Goal: Answer question/provide support: Share knowledge or assist other users

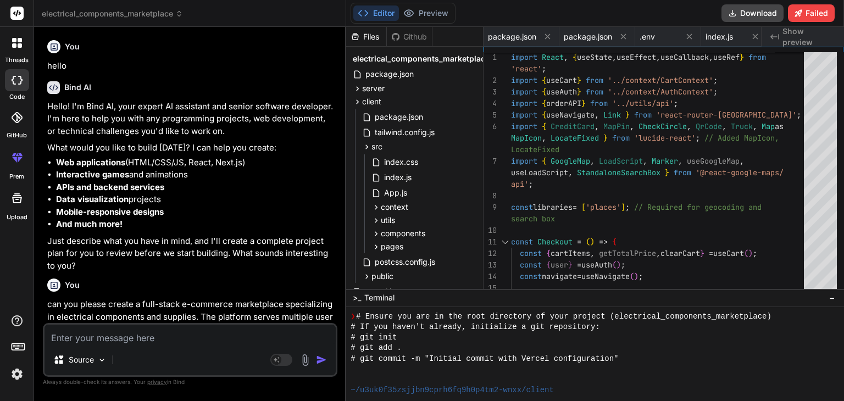
scroll to position [0, 2083]
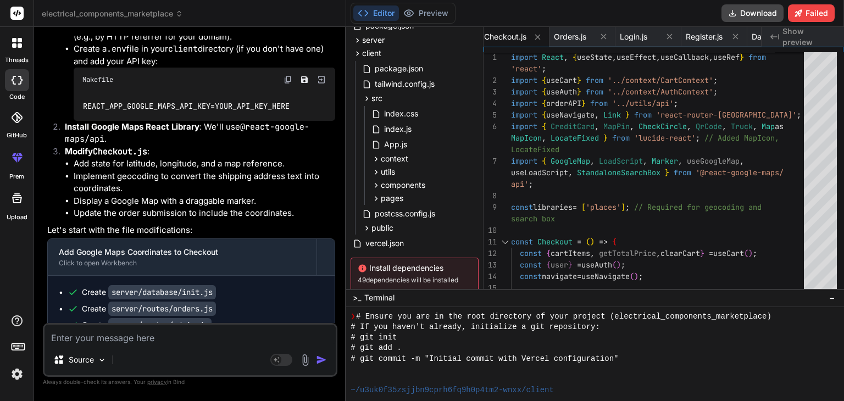
click at [319, 195] on li "Display a Google Map with a draggable marker." at bounding box center [205, 201] width 262 height 13
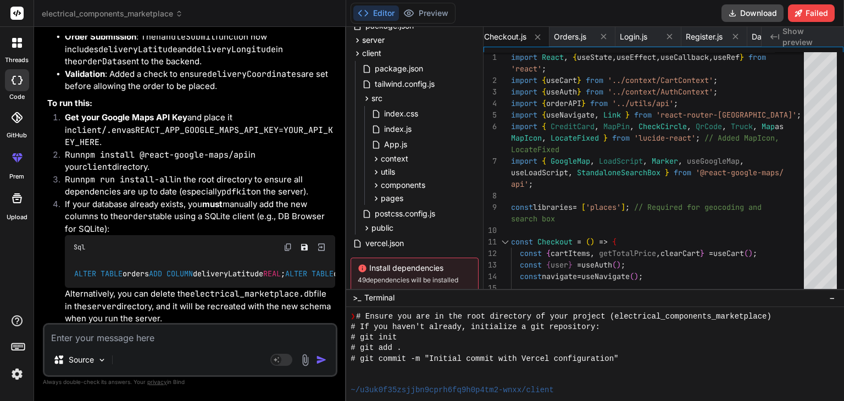
scroll to position [56287, 0]
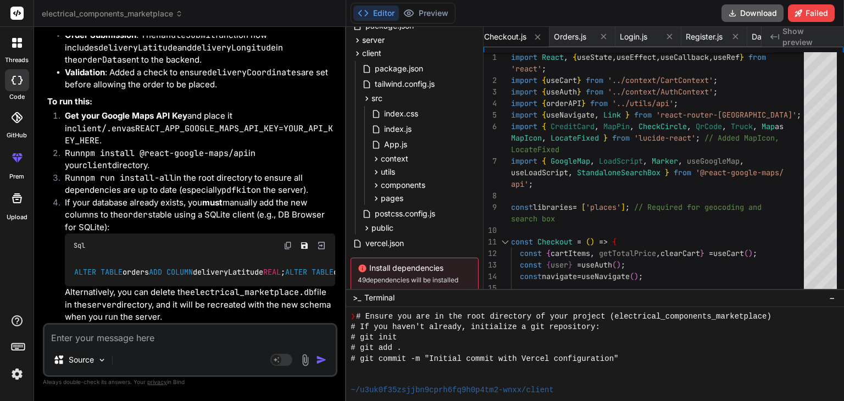
click at [739, 12] on button "Download" at bounding box center [753, 13] width 62 height 18
type textarea "x"
click at [185, 335] on textarea at bounding box center [190, 335] width 291 height 20
paste textarea "Module build failed (from ./node_modules/babel-loader/lib/index.js): SyntaxErro…"
type textarea "Module build failed (from ./node_modules/babel-loader/lib/index.js): SyntaxErro…"
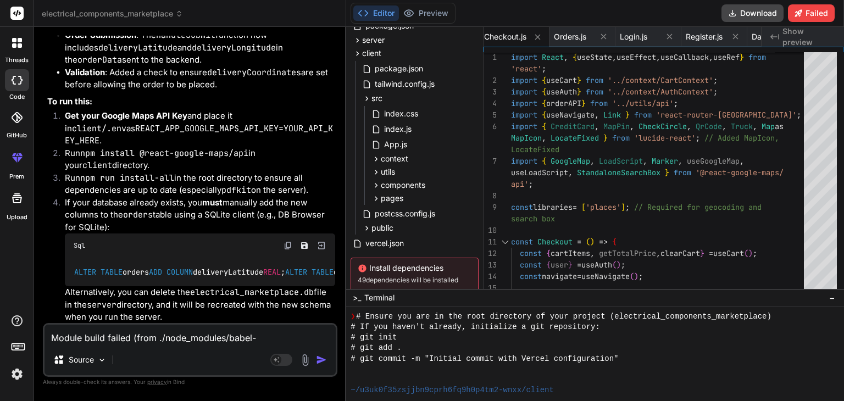
scroll to position [27, 0]
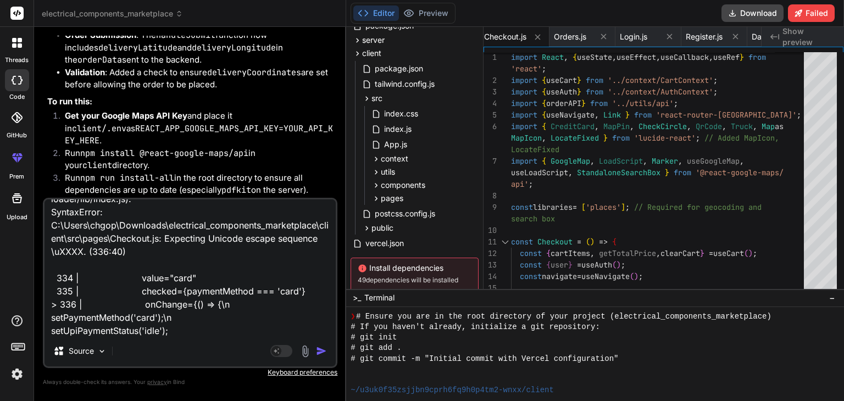
type textarea "x"
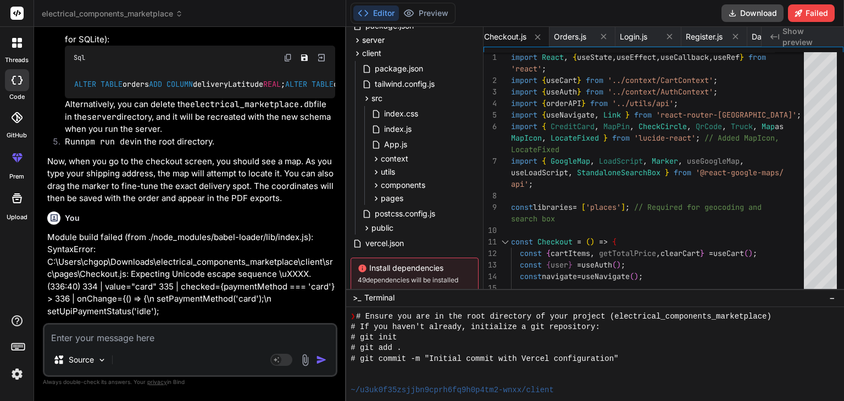
scroll to position [56475, 0]
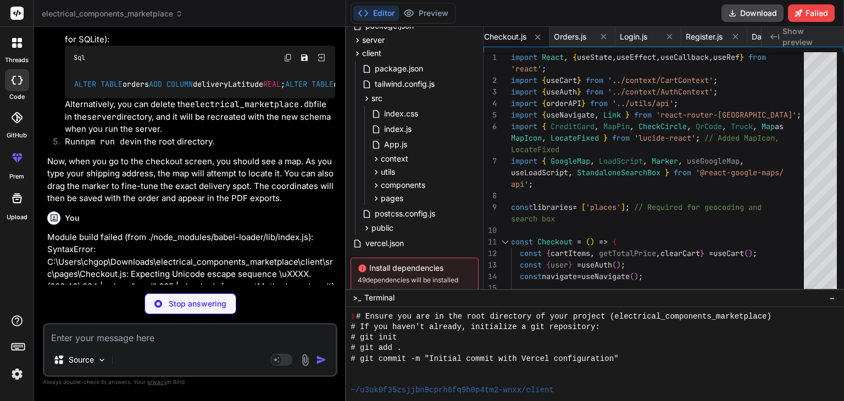
click at [289, 239] on p "Module build failed (from ./node_modules/babel-loader/lib/index.js): SyntaxErro…" at bounding box center [191, 274] width 288 height 87
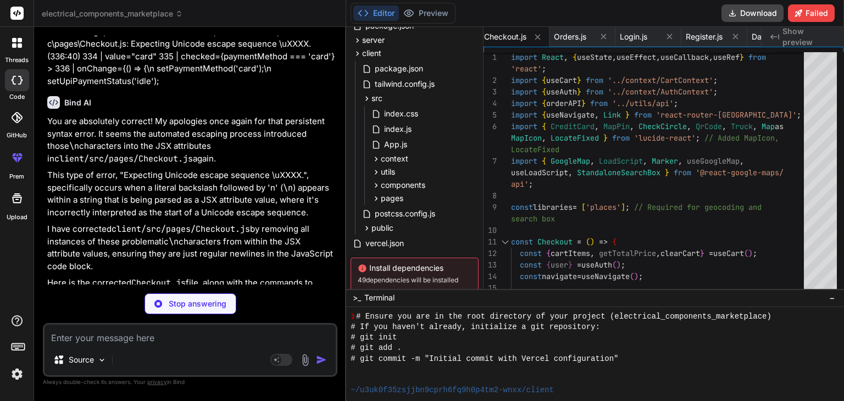
scroll to position [56723, 0]
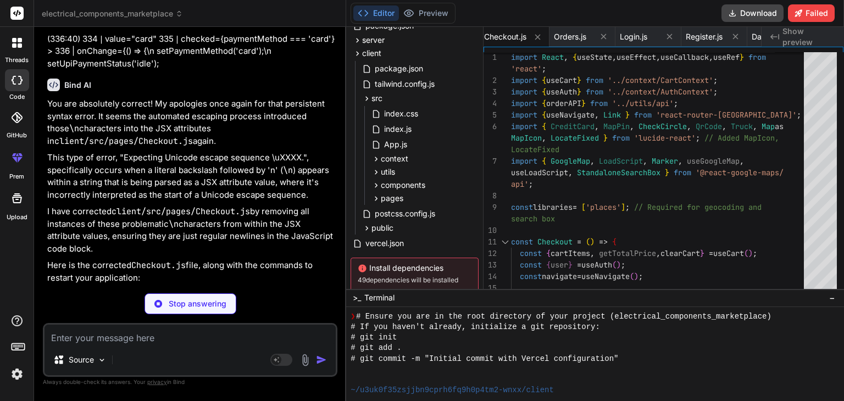
type textarea "x"
type textarea "</div> </div> </div> </div> </div> ); }; export default Checkout;"
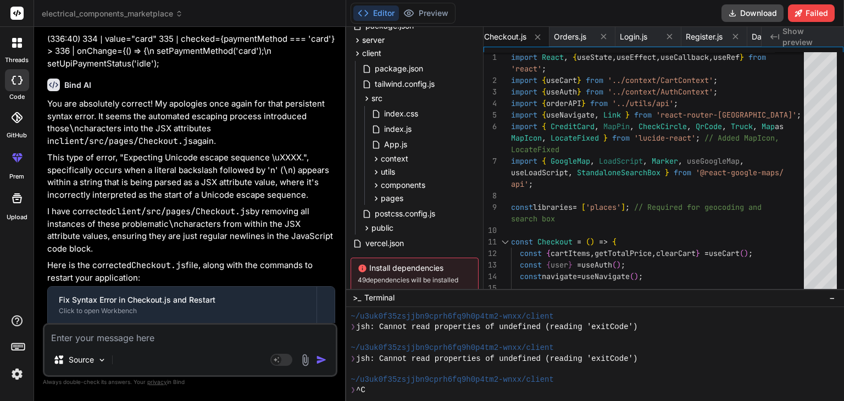
click at [307, 259] on p "Here is the corrected Checkout.js file, along with the commands to restart your…" at bounding box center [191, 271] width 288 height 25
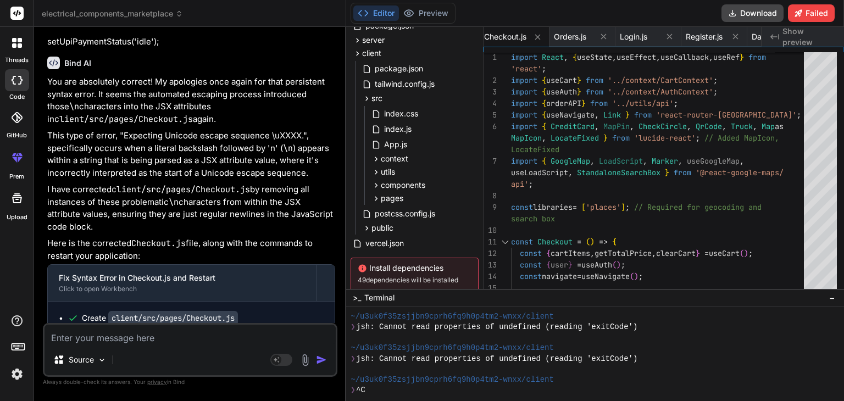
scroll to position [56810, 0]
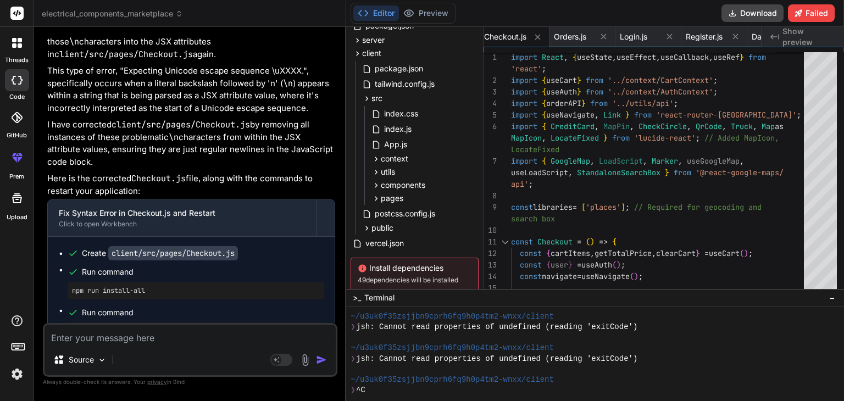
click at [151, 341] on textarea at bounding box center [190, 335] width 291 height 20
click at [742, 14] on button "Download" at bounding box center [753, 13] width 62 height 18
click at [605, 10] on div "Editor Preview Disabled until preview for your project is generated Download Fa…" at bounding box center [595, 13] width 498 height 27
click at [743, 14] on button "Download" at bounding box center [753, 13] width 62 height 18
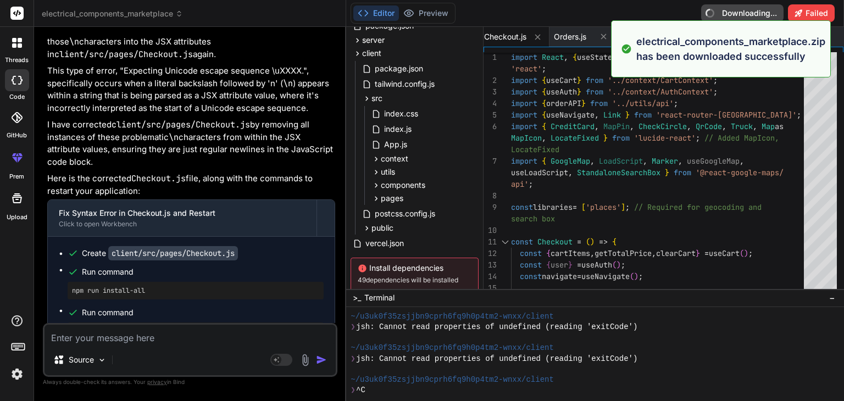
type textarea "x"
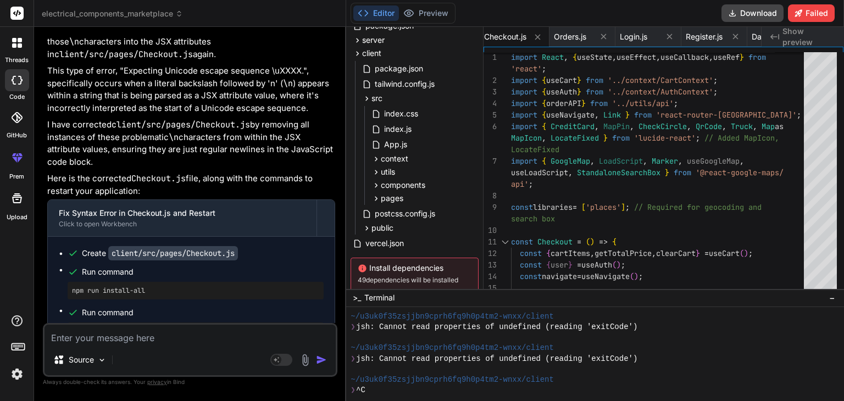
click at [182, 334] on textarea at bounding box center [190, 335] width 291 height 20
paste textarea "ERROR in ./src/pages/Checkout.js 11:0-121 Module not found: Error: Can't resolv…"
type textarea "ERROR in ./src/pages/Checkout.js 11:0-121 Module not found: Error: Can't resolv…"
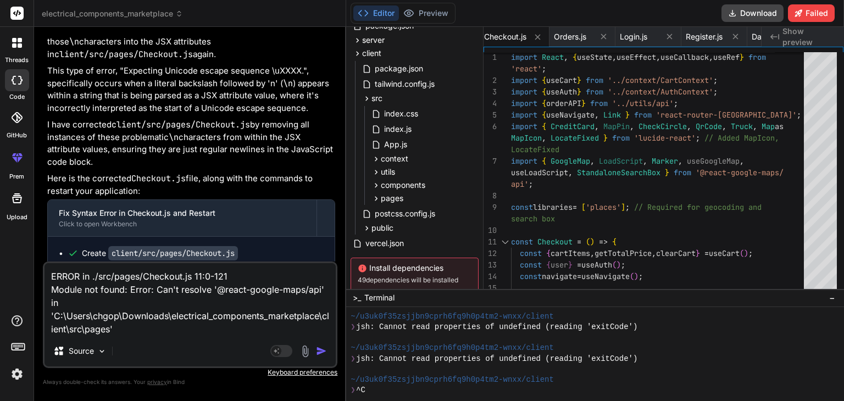
type textarea "x"
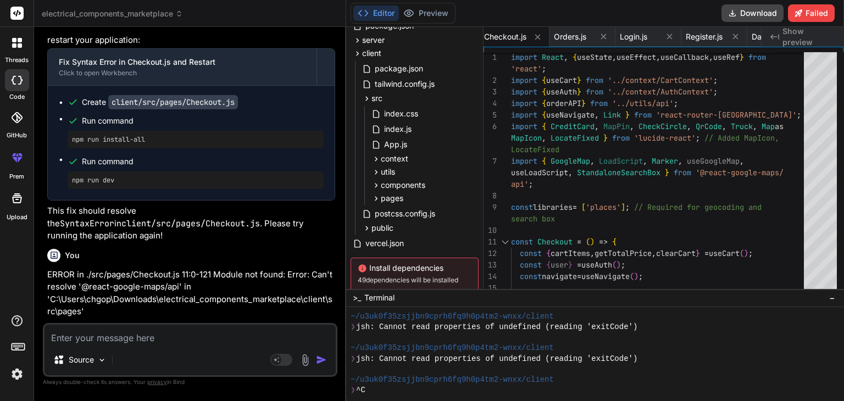
scroll to position [56961, 0]
type textarea "x"
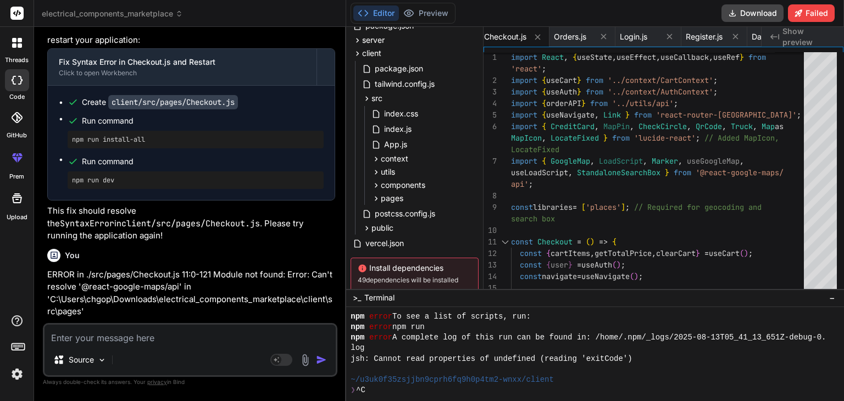
click at [217, 269] on p "ERROR in ./src/pages/Checkout.js 11:0-121 Module not found: Error: Can't resolv…" at bounding box center [191, 293] width 288 height 49
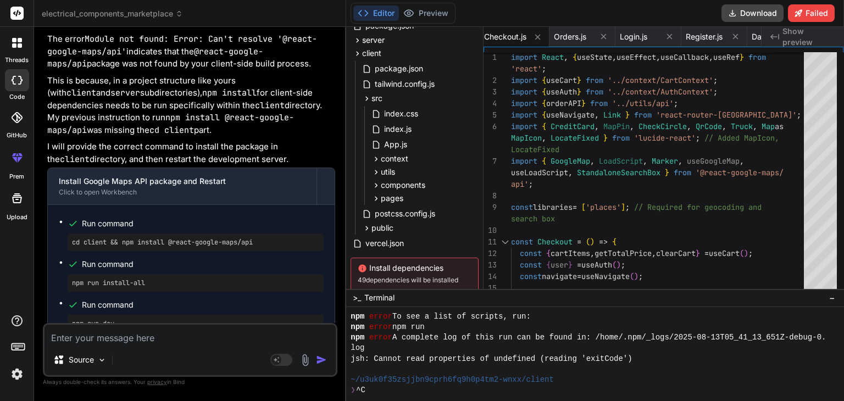
scroll to position [57308, 0]
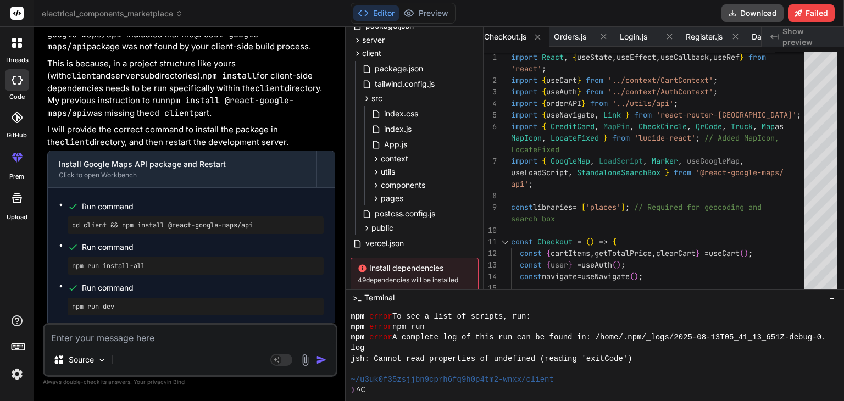
click at [204, 340] on textarea at bounding box center [190, 335] width 291 height 20
type textarea "c"
type textarea "x"
type textarea "ca"
type textarea "x"
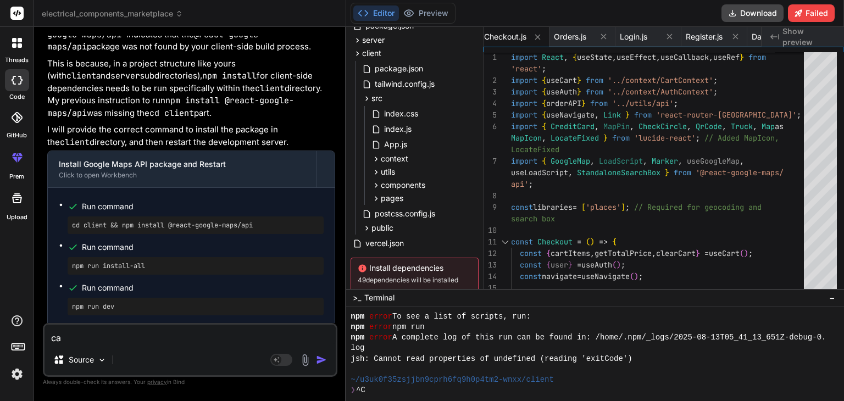
type textarea "can"
type textarea "x"
type textarea "can"
type textarea "x"
type textarea "can y"
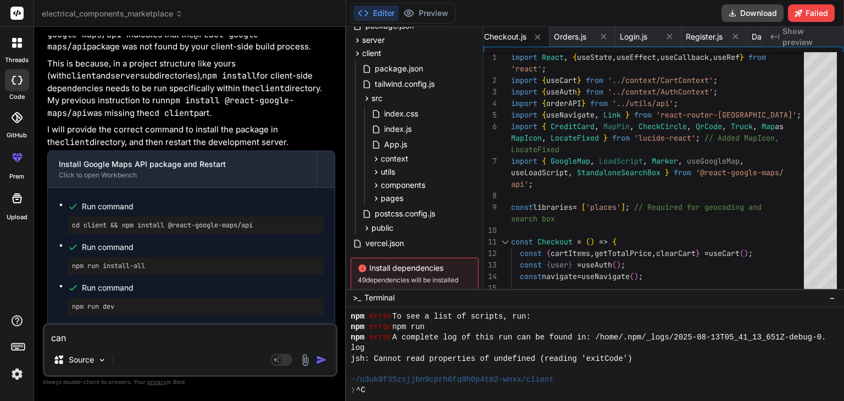
type textarea "x"
type textarea "can yo"
type textarea "x"
type textarea "can you"
type textarea "x"
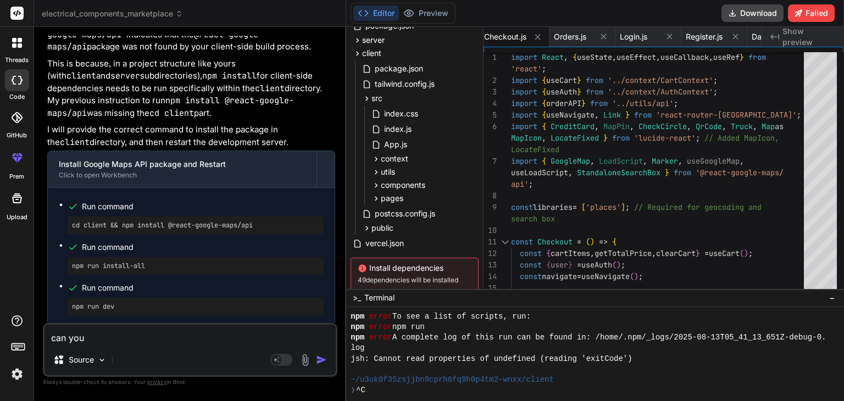
type textarea "can you"
type textarea "x"
type textarea "can you p"
type textarea "x"
type textarea "can you pl"
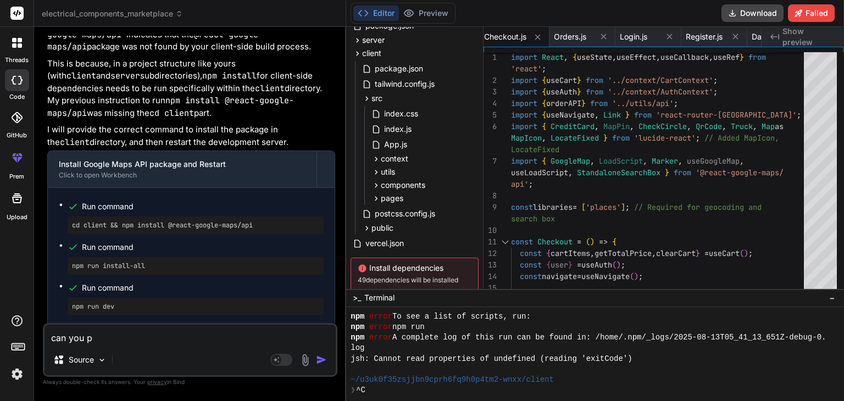
type textarea "x"
type textarea "can you ple"
type textarea "x"
type textarea "can you plea"
type textarea "x"
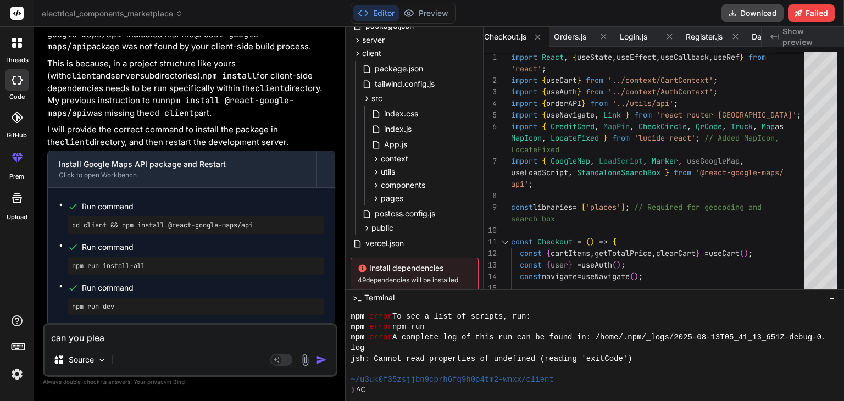
type textarea "can you pleas"
type textarea "x"
type textarea "can you please"
type textarea "x"
type textarea "can you please"
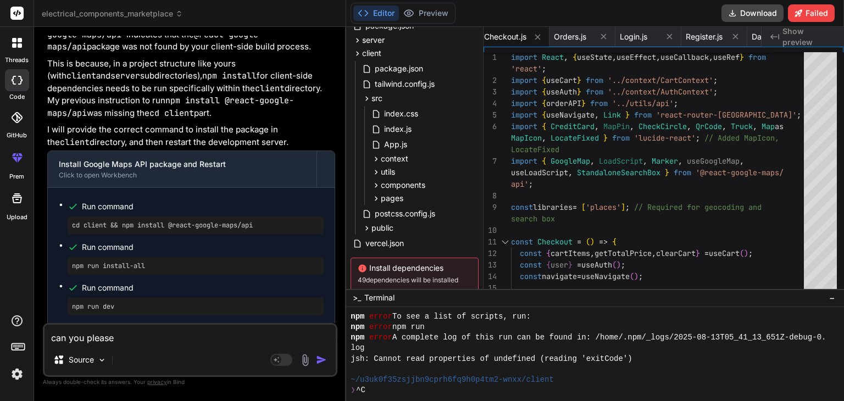
type textarea "x"
type textarea "can you please r"
type textarea "x"
type textarea "can you please re"
type textarea "x"
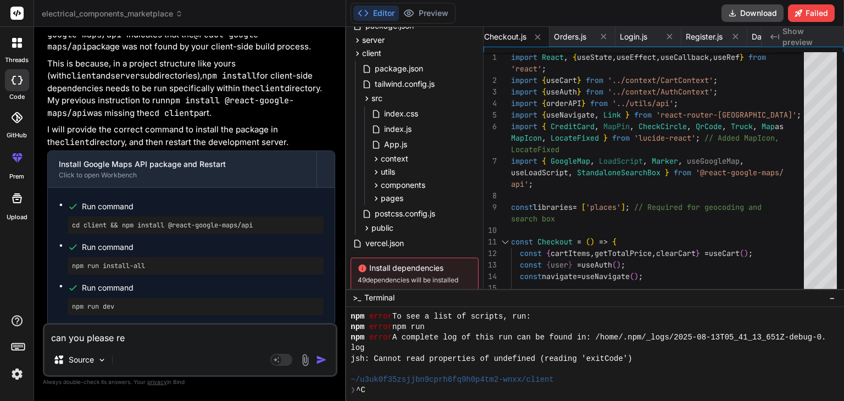
type textarea "can you please rev"
type textarea "x"
type textarea "can you please revi"
type textarea "x"
type textarea "can you please revie"
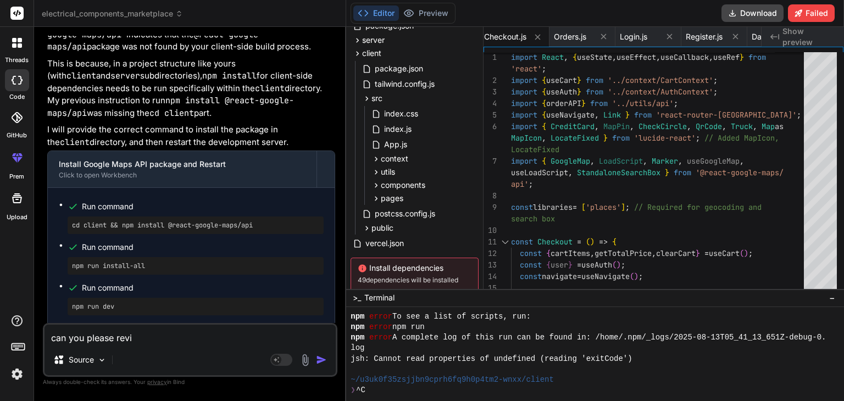
type textarea "x"
type textarea "can you please [PERSON_NAME]"
type textarea "x"
type textarea "can you please revie"
type textarea "x"
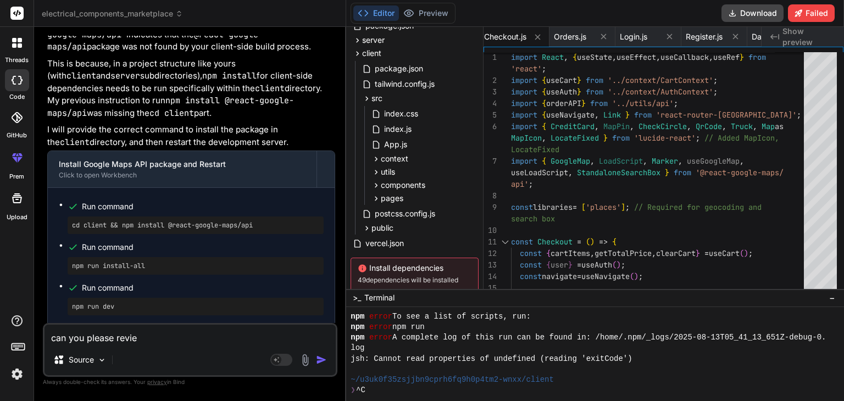
type textarea "can you please revi"
type textarea "x"
type textarea "can you please rev"
type textarea "x"
type textarea "can you please reve"
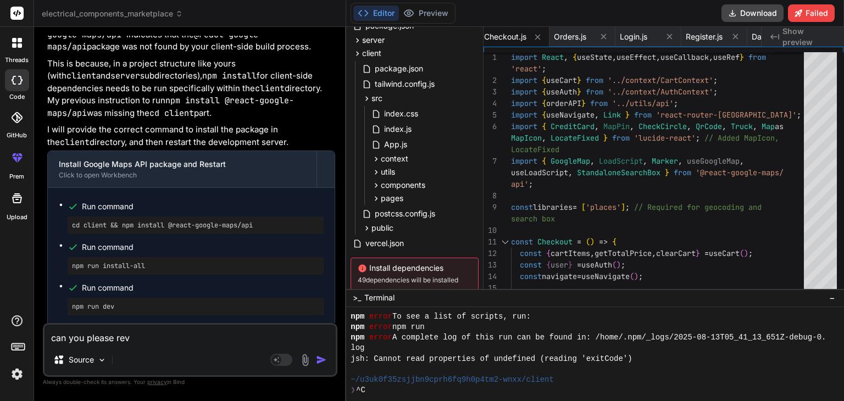
type textarea "x"
type textarea "can you please rever"
type textarea "x"
type textarea "can you please reverf"
type textarea "x"
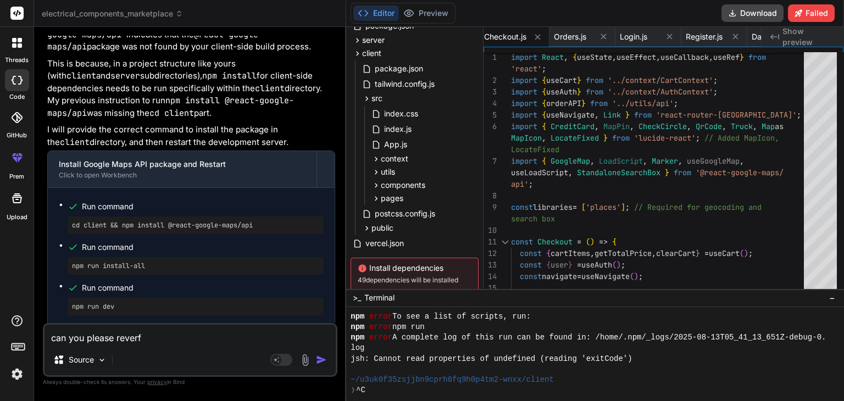
type textarea "can you please reverfy"
type textarea "x"
type textarea "can you please reverf"
type textarea "x"
type textarea "can you please rever"
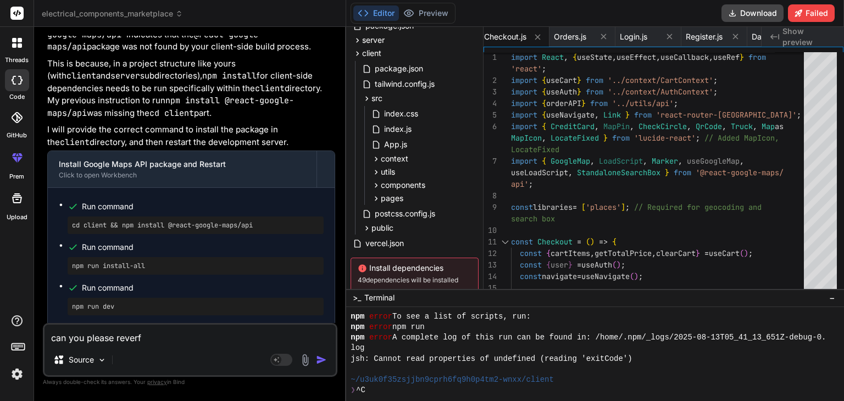
type textarea "x"
type textarea "can you please reveri"
type textarea "x"
type textarea "can you please reverif"
type textarea "x"
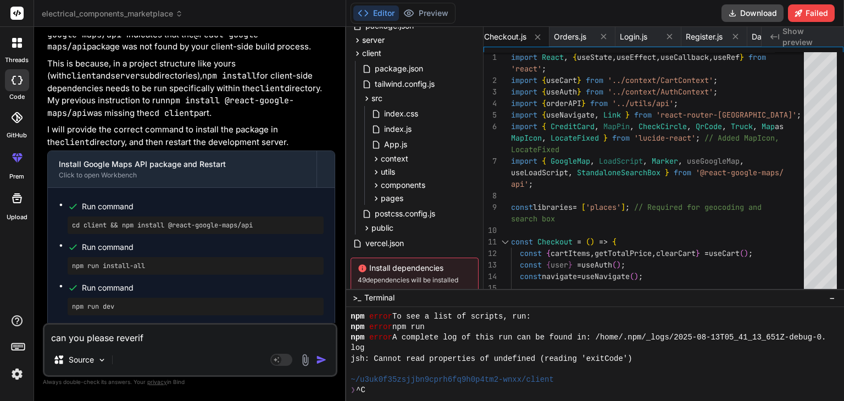
type textarea "can you please reverify"
type textarea "x"
type textarea "can you please reverify"
type textarea "x"
type textarea "can you please reverify a"
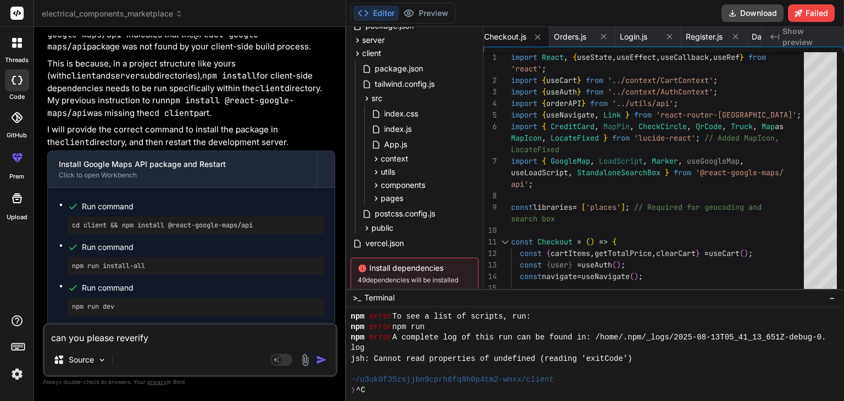
type textarea "x"
type textarea "can you please reverify al"
type textarea "x"
type textarea "can you please reverify all"
type textarea "x"
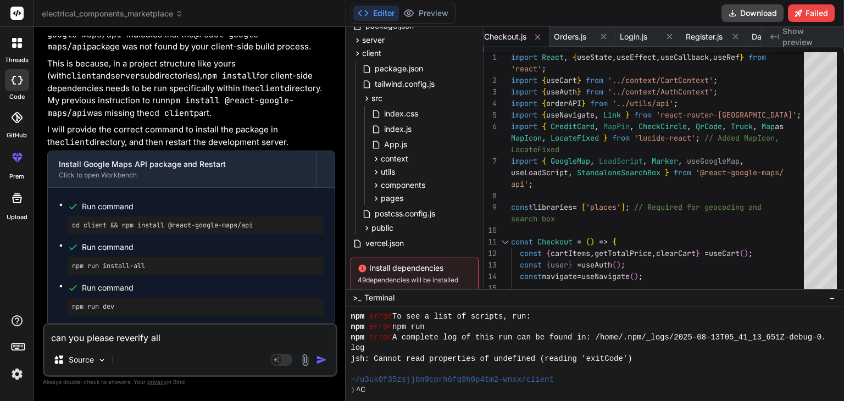
type textarea "can you please reverify all"
type textarea "x"
type textarea "can you please reverify all t"
type textarea "x"
type textarea "can you please reverify all th"
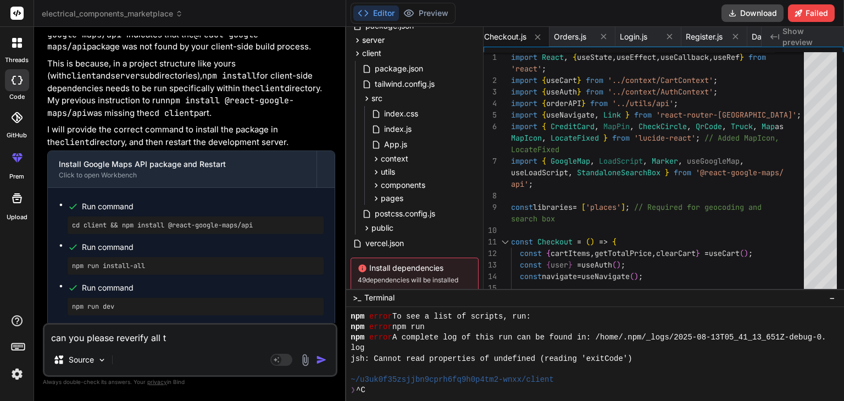
type textarea "x"
type textarea "can you please reverify all the"
type textarea "x"
type textarea "can you please reverify all the"
type textarea "x"
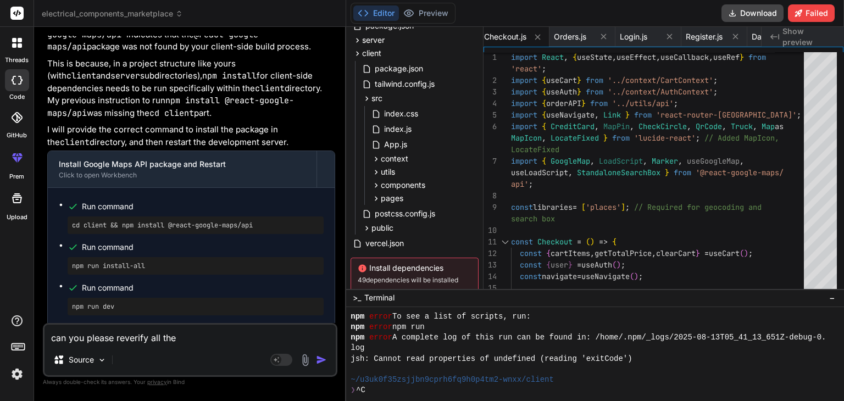
type textarea "can you please reverify all the p"
type textarea "x"
type textarea "can you please reverify all the pa"
type textarea "x"
type textarea "can you please reverify all the pag"
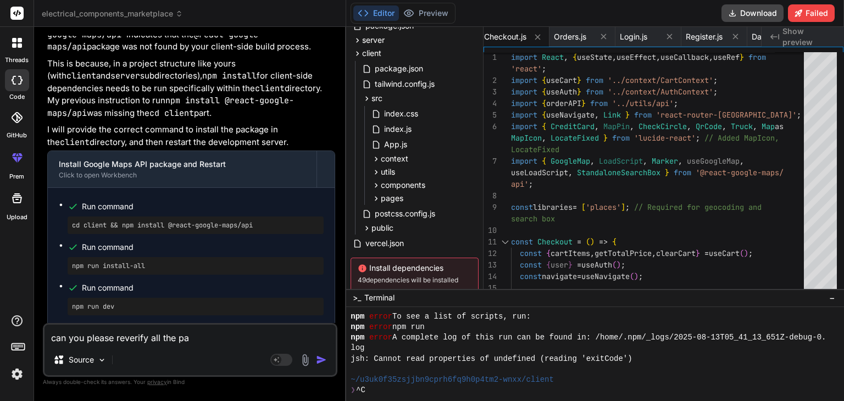
type textarea "x"
type textarea "can you please reverify all the page"
type textarea "x"
type textarea "can you please reverify all the pages"
type textarea "x"
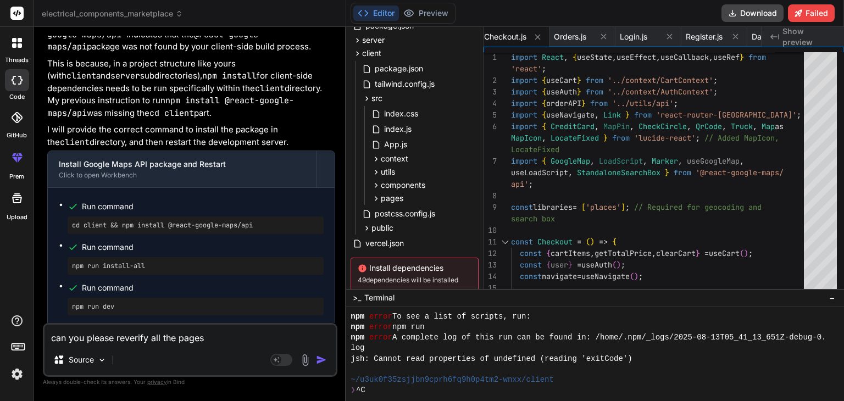
type textarea "can you please reverify all the pages"
type textarea "x"
type textarea "can you please reverify all the pages ?"
type textarea "x"
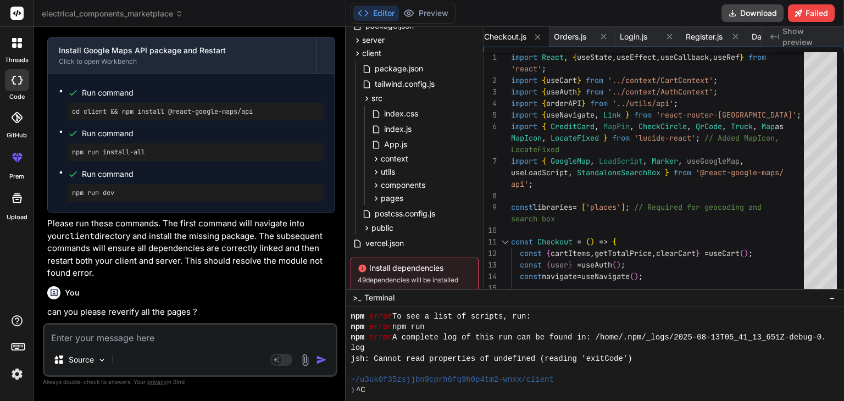
scroll to position [57422, 0]
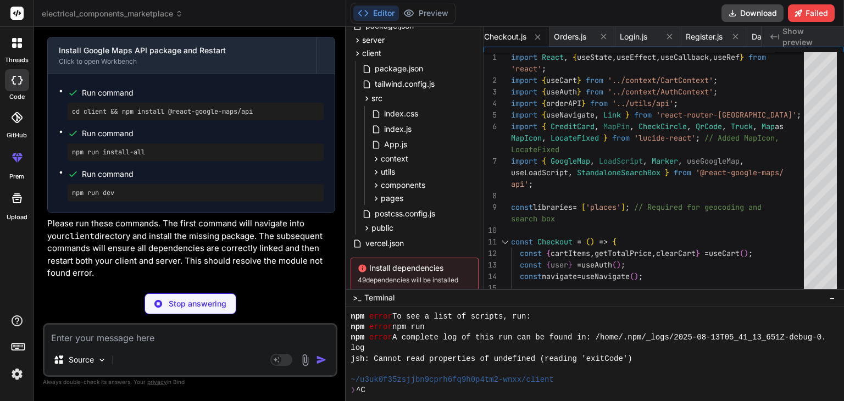
click at [251, 306] on p "can you please reverify all the pages ?" at bounding box center [191, 312] width 288 height 13
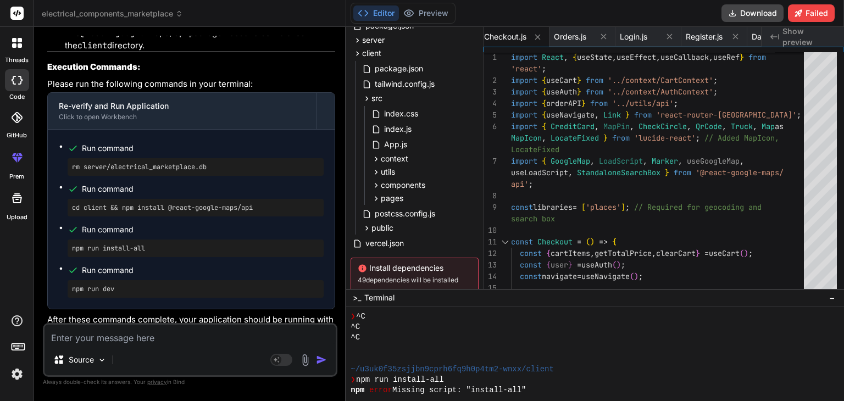
scroll to position [59467, 0]
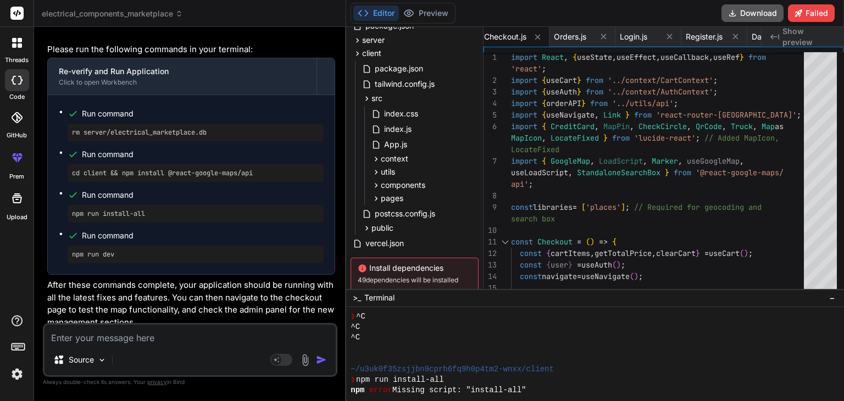
click at [746, 10] on button "Download" at bounding box center [753, 13] width 62 height 18
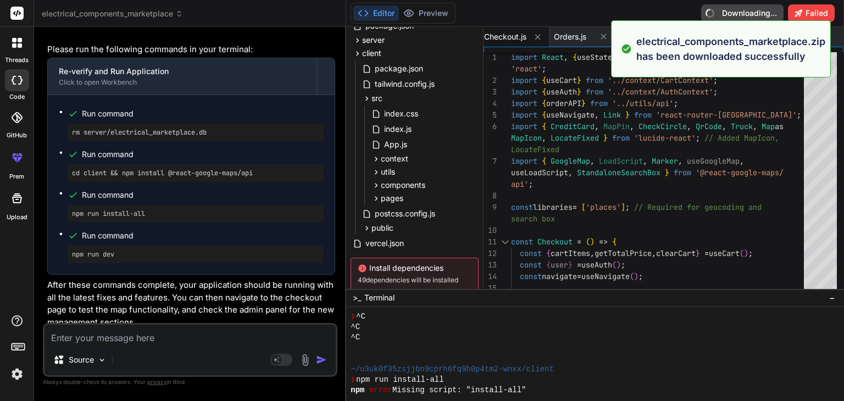
type textarea "x"
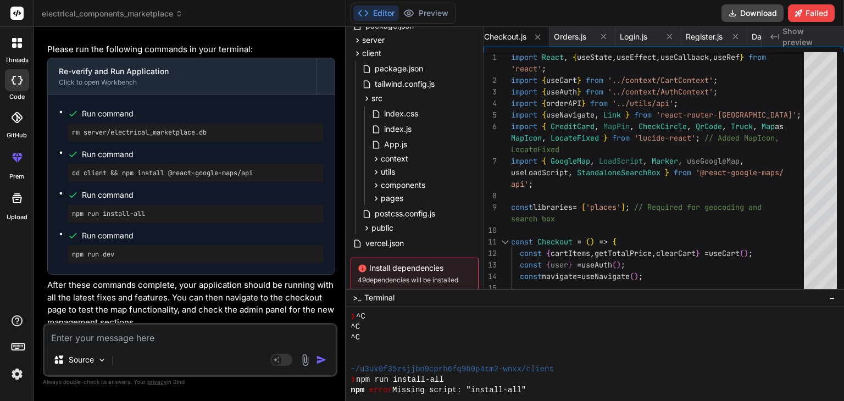
click at [154, 334] on textarea at bounding box center [190, 335] width 291 height 20
type textarea "s"
type textarea "x"
type textarea "st"
type textarea "x"
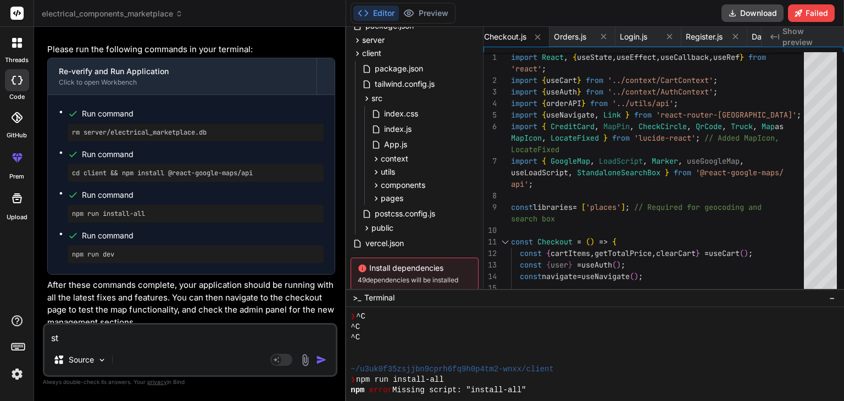
type textarea "sti"
type textarea "x"
type textarea "stil"
type textarea "x"
type textarea "still"
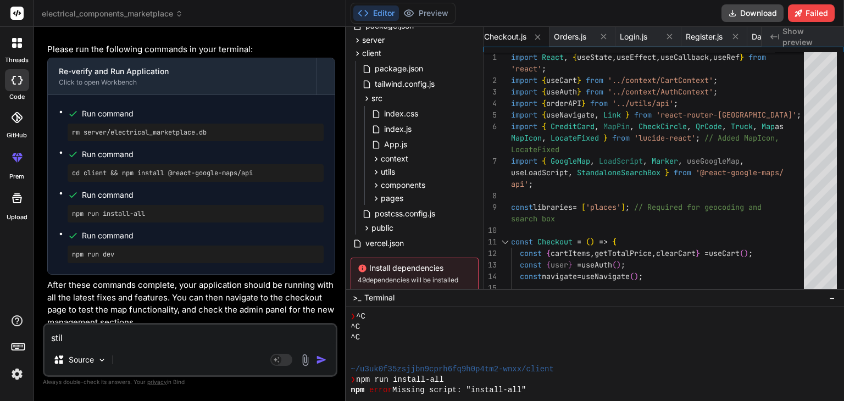
type textarea "x"
type textarea "still"
type textarea "x"
type textarea "still g"
type textarea "x"
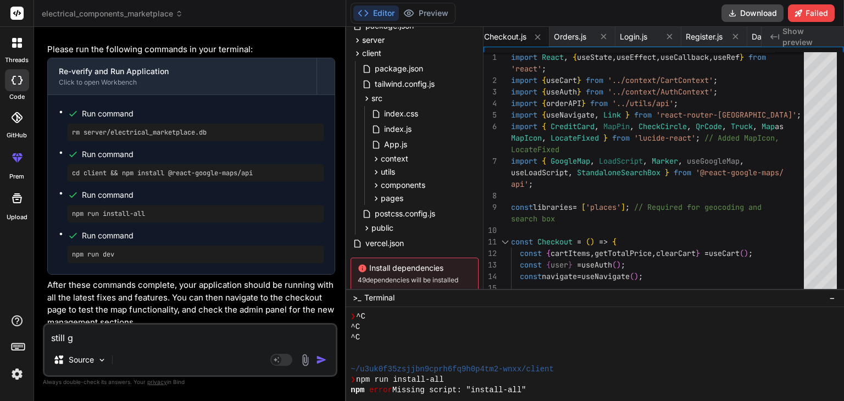
type textarea "still ge"
type textarea "x"
type textarea "still get"
type textarea "x"
type textarea "still gett"
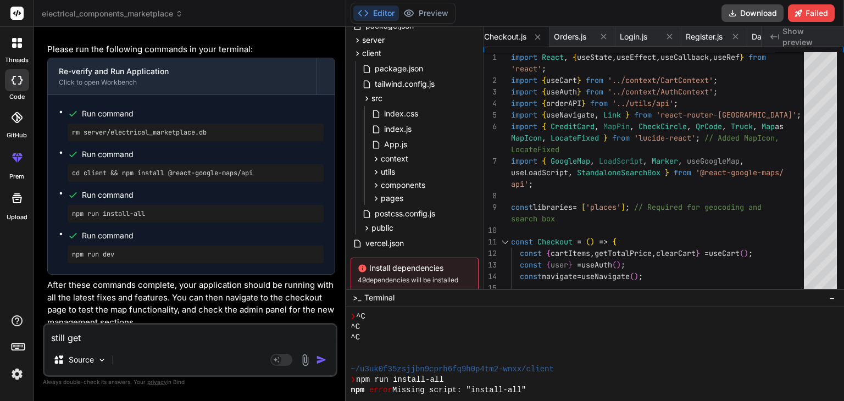
type textarea "x"
type textarea "still getti"
type textarea "x"
type textarea "still gettin"
type textarea "x"
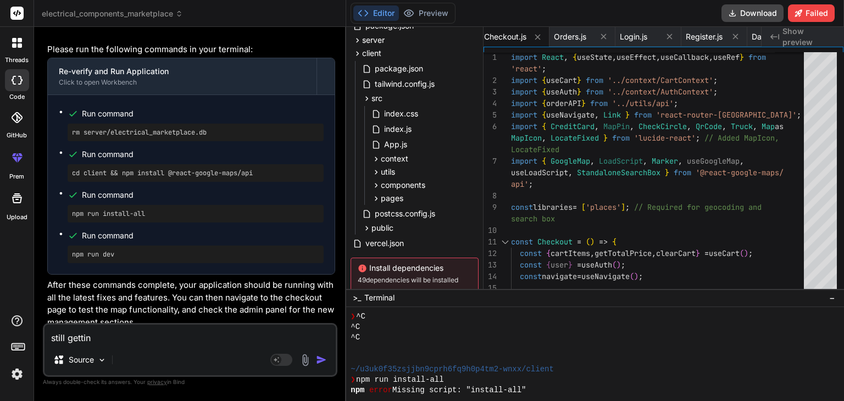
type textarea "still getting"
type textarea "x"
type textarea "still getting"
type textarea "x"
type textarea "still getting t"
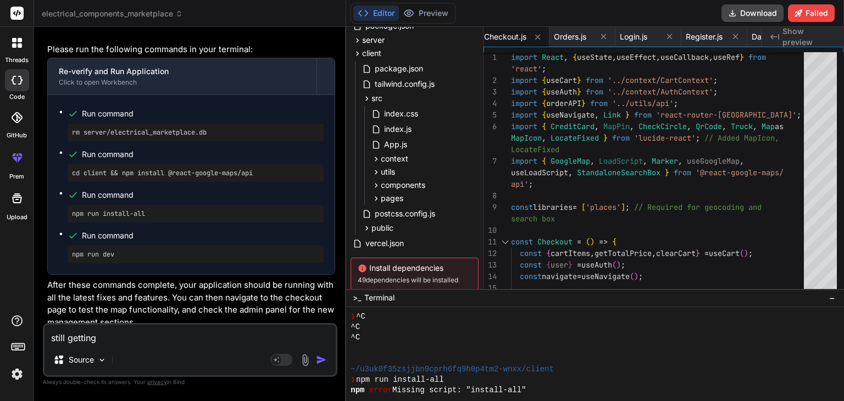
type textarea "x"
type textarea "still getting th"
type textarea "x"
type textarea "still getting thi"
type textarea "x"
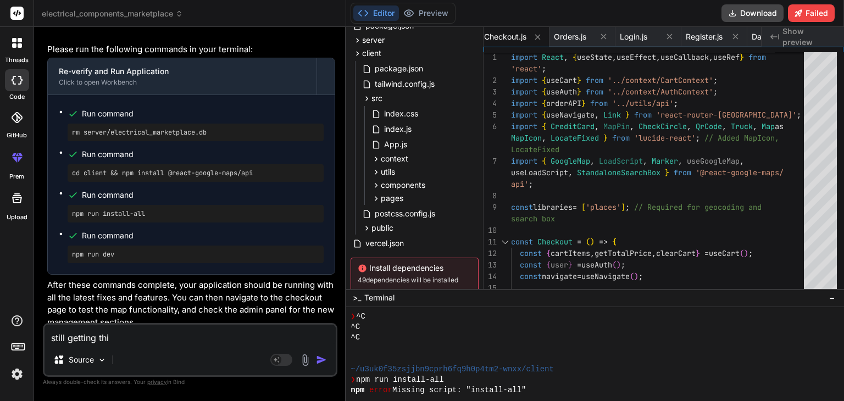
type textarea "still getting this"
type textarea "x"
type textarea "still getting this"
type textarea "x"
type textarea "still getting this e"
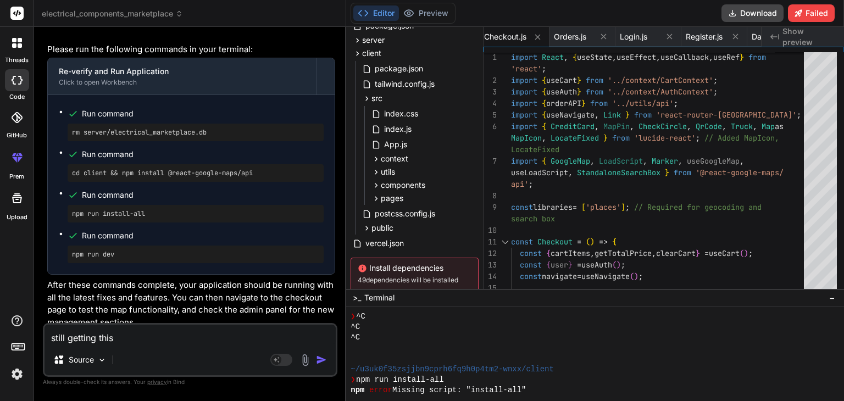
type textarea "x"
type textarea "still getting this er"
type textarea "x"
type textarea "still getting this err"
type textarea "x"
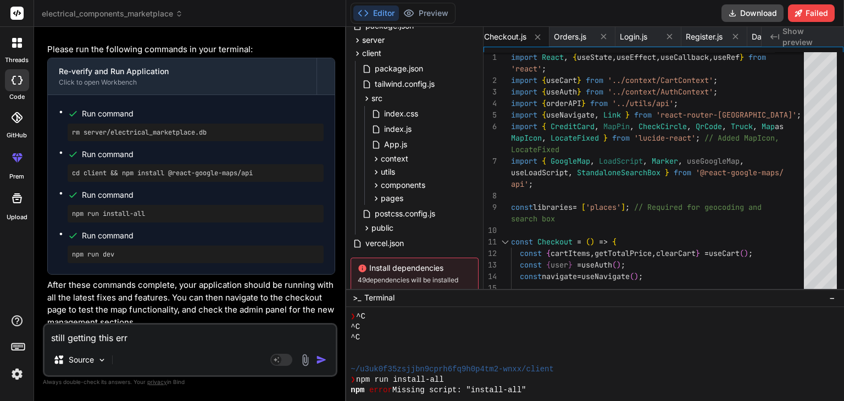
type textarea "still getting this erro"
type textarea "x"
type textarea "still getting this error"
type textarea "x"
type textarea "still getting this error"
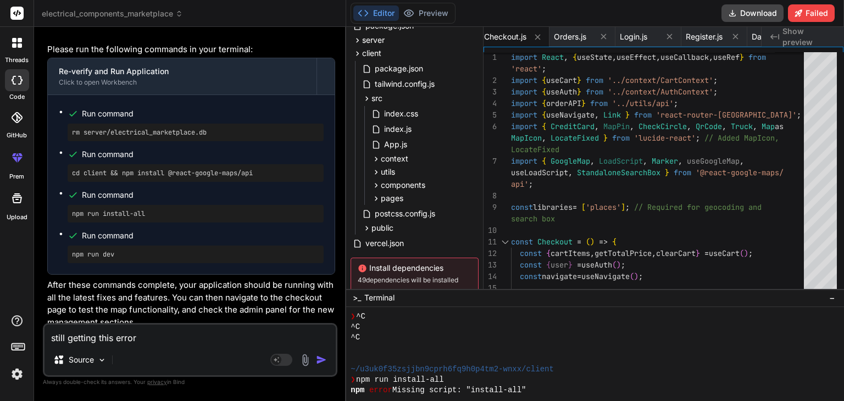
type textarea "x"
paste textarea "ERROR in ./src/pages/Checkout.js 11:0-121 Module not found: Error: Can't resolv…"
type textarea "still getting this error ERROR in ./src/pages/Checkout.js 11:0-121 Module not f…"
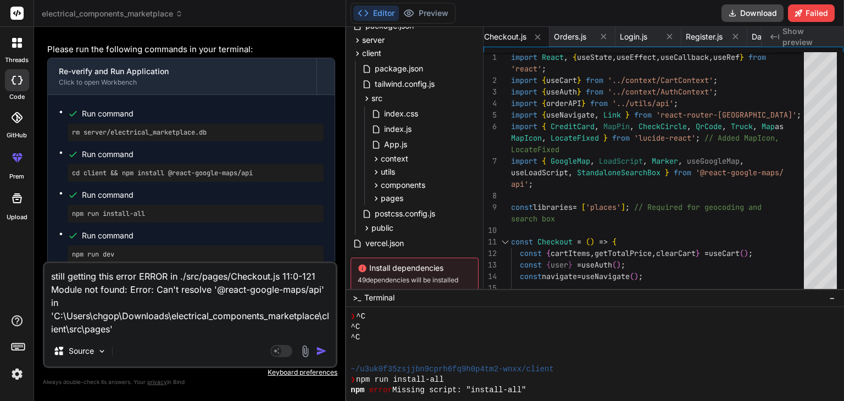
type textarea "x"
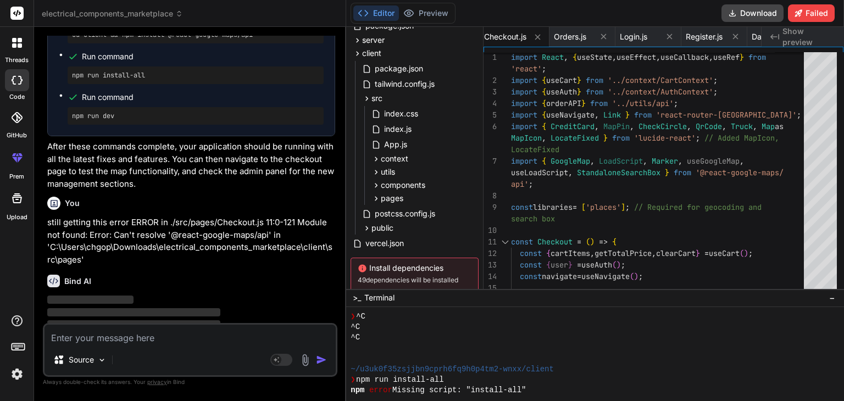
scroll to position [59617, 0]
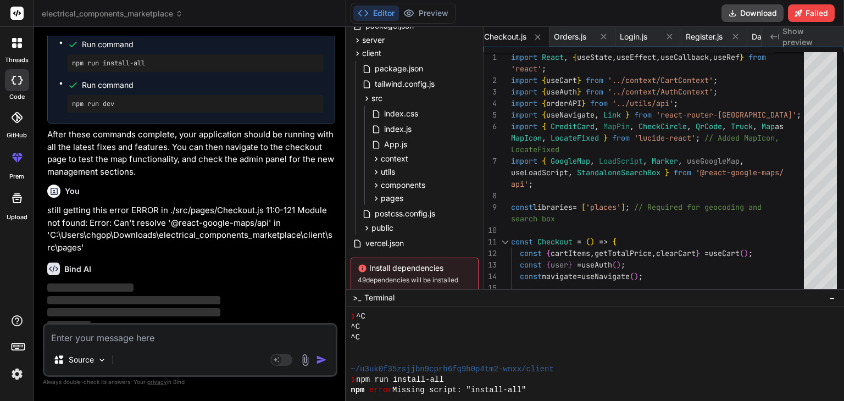
click at [342, 156] on div "Bind AI Web Search Created with Pixso. Code Generator You hello Bind AI Hello! …" at bounding box center [190, 214] width 312 height 374
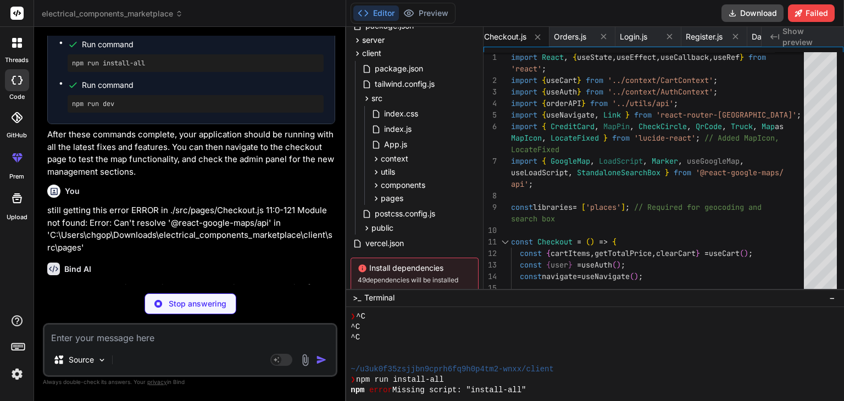
type textarea "x"
type textarea "}, "proxy": "[URL]", "devDependencies": { "tailwindcss": "^3.2.7", "@tailwindcs…"
click at [219, 254] on div "Bind AI You are absolutely right to point that out, and I sincerely apologize f…" at bounding box center [191, 391] width 288 height 275
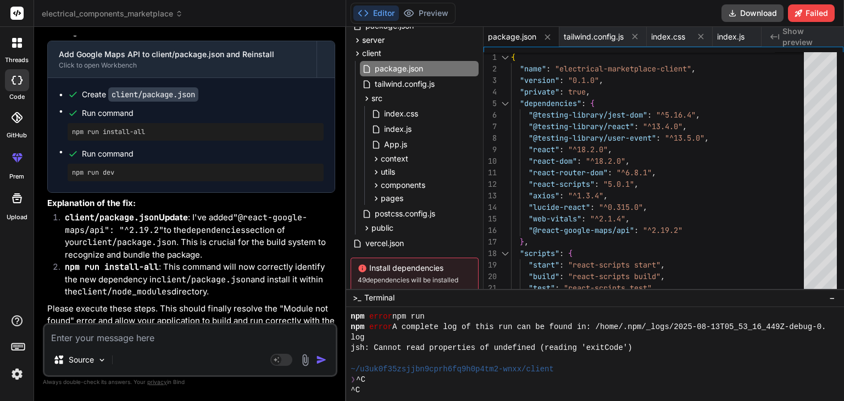
scroll to position [60045, 0]
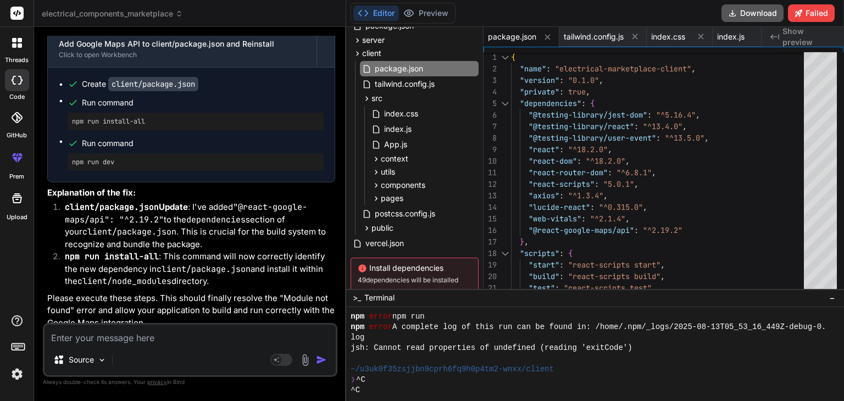
click at [757, 15] on button "Download" at bounding box center [753, 13] width 62 height 18
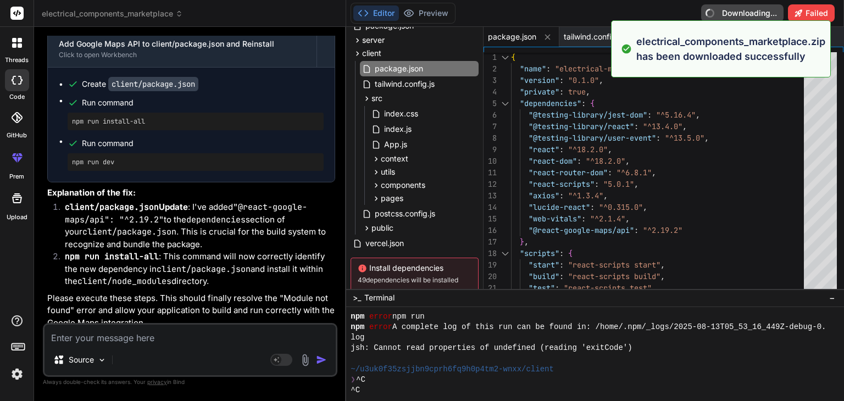
type textarea "x"
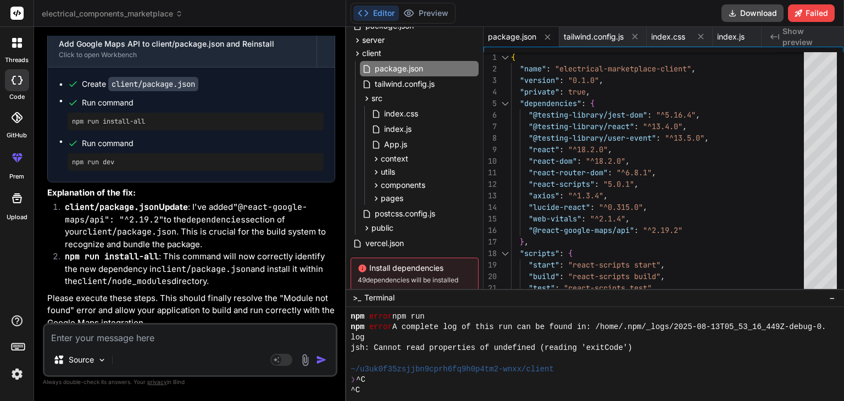
click at [137, 341] on textarea at bounding box center [190, 335] width 291 height 20
type textarea "s"
type textarea "x"
type textarea "st"
type textarea "x"
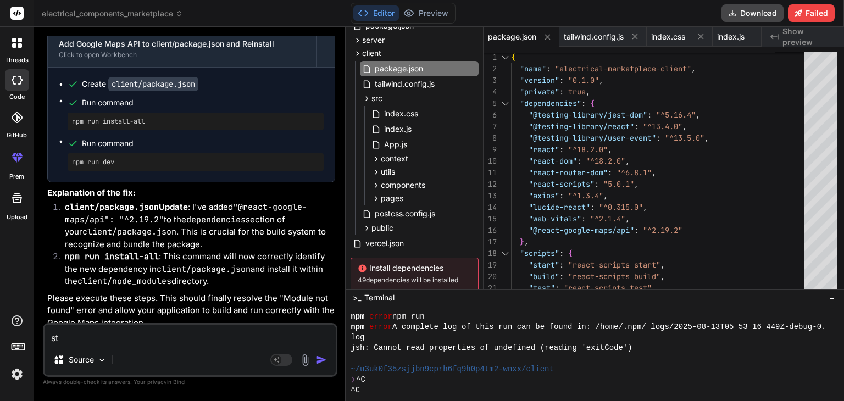
type textarea "sti"
type textarea "x"
type textarea "stil"
type textarea "x"
type textarea "still"
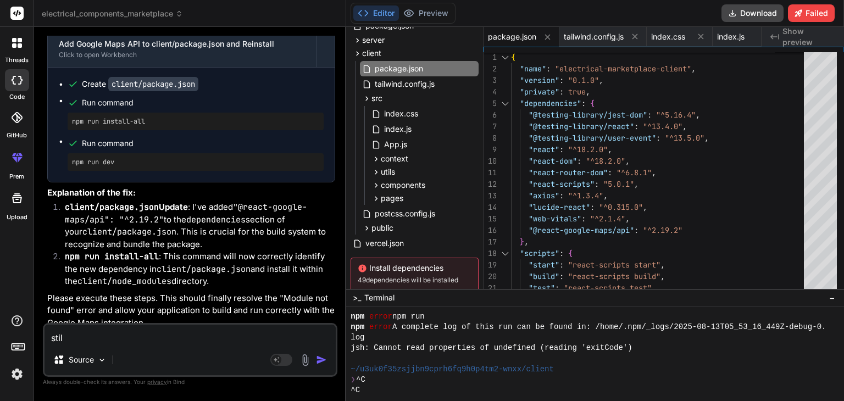
type textarea "x"
type textarea "still"
type textarea "x"
type textarea "still g"
type textarea "x"
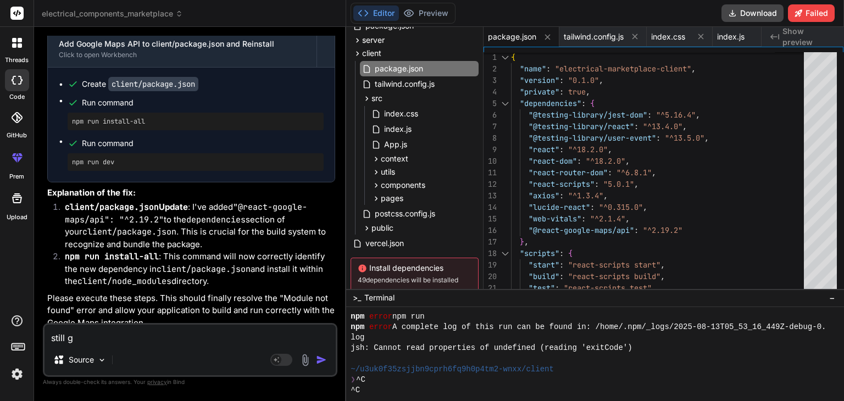
type textarea "still ge"
type textarea "x"
type textarea "still get"
type textarea "x"
type textarea "still gett"
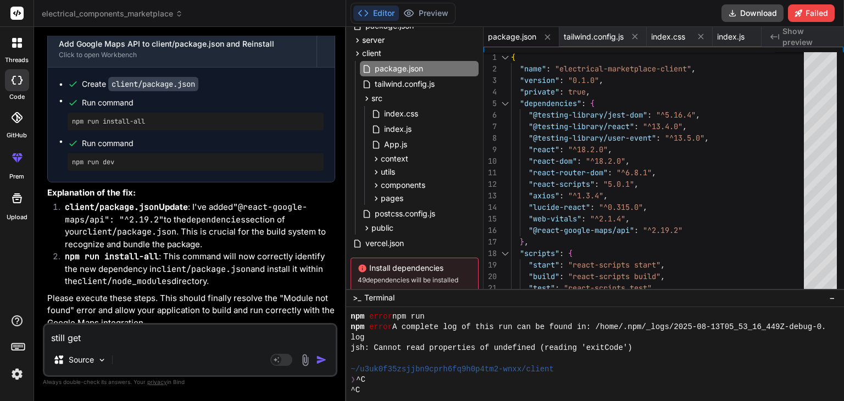
type textarea "x"
type textarea "still getti"
type textarea "x"
type textarea "still gettin"
type textarea "x"
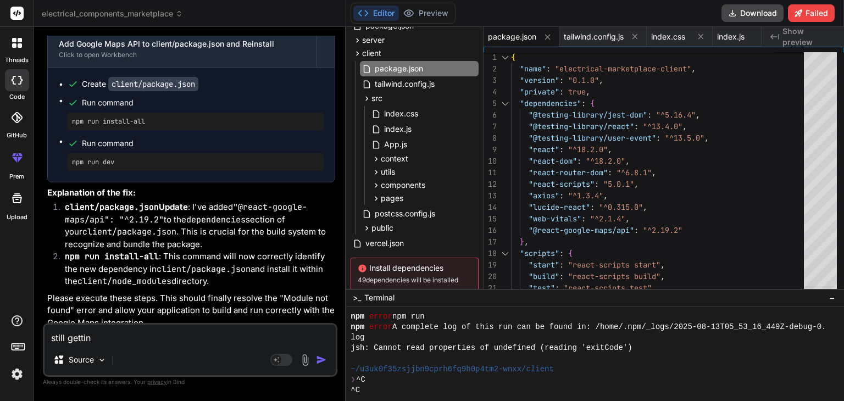
type textarea "still getting"
type textarea "x"
type textarea "still getting"
type textarea "x"
type textarea "still getting t"
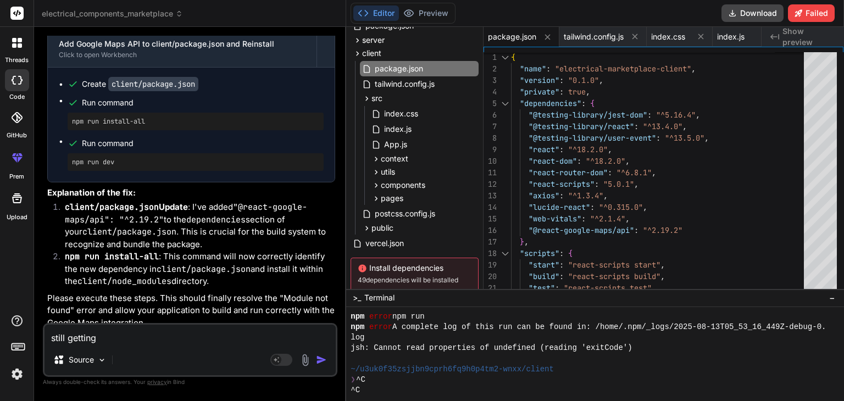
type textarea "x"
type textarea "still getting th"
type textarea "x"
type textarea "still getting thi"
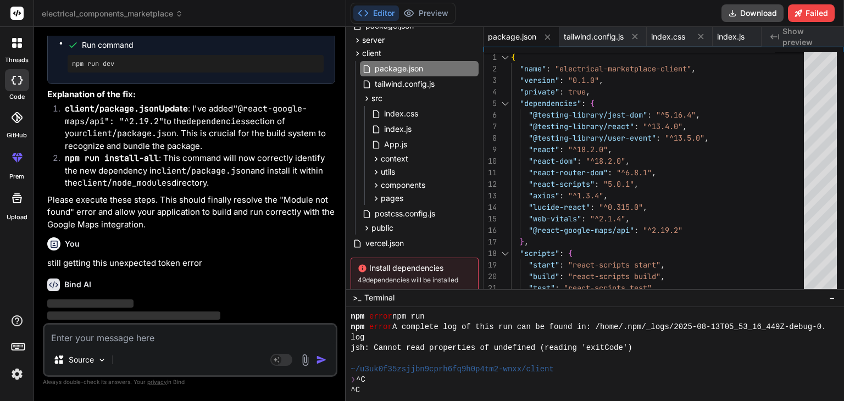
paste textarea "product.stockQuantity,\n product.minQuantity,\n JSON.stringify(product.specs),\…"
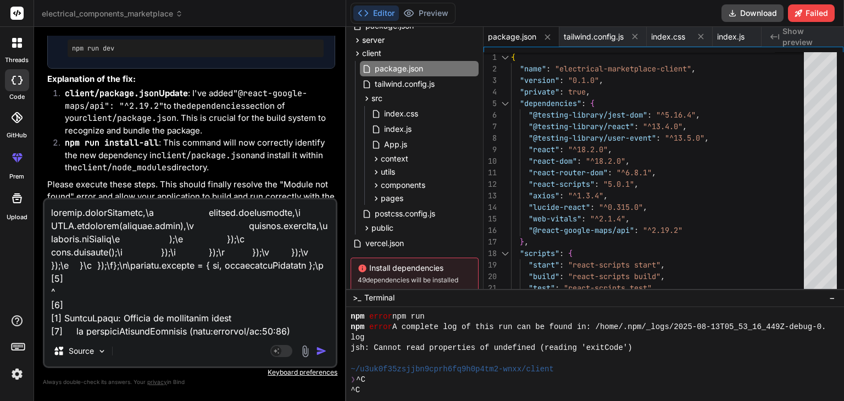
scroll to position [198, 0]
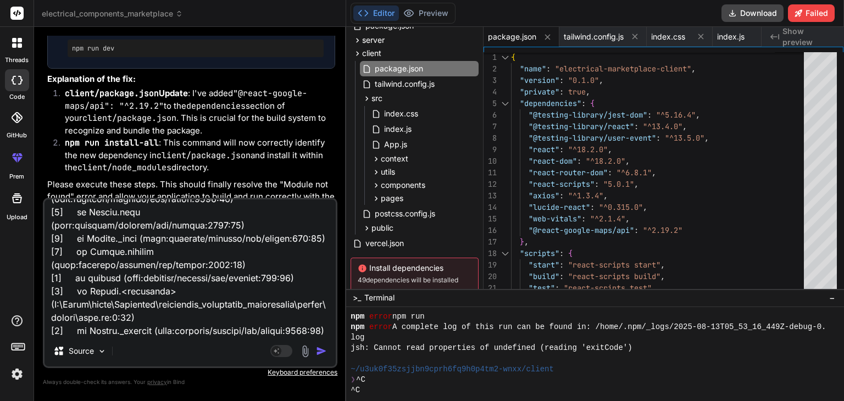
click at [235, 328] on textarea at bounding box center [190, 267] width 291 height 136
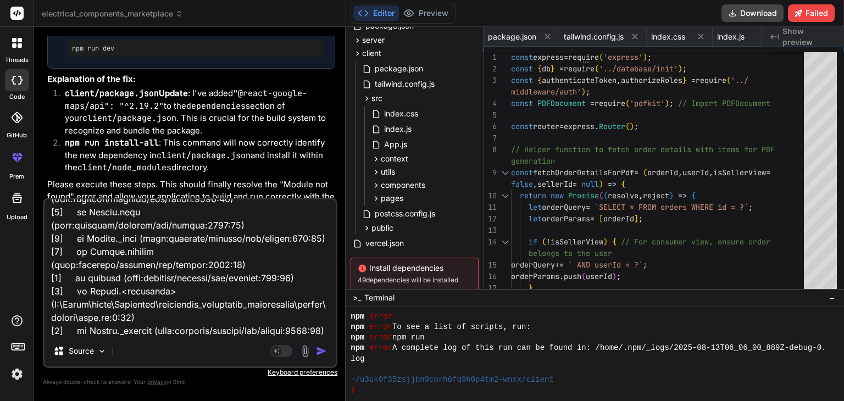
scroll to position [0, 552]
click at [238, 332] on textarea at bounding box center [190, 267] width 291 height 136
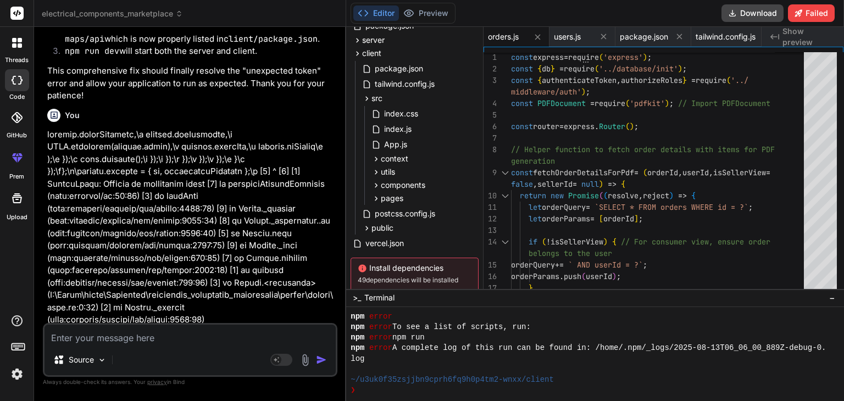
scroll to position [61209, 0]
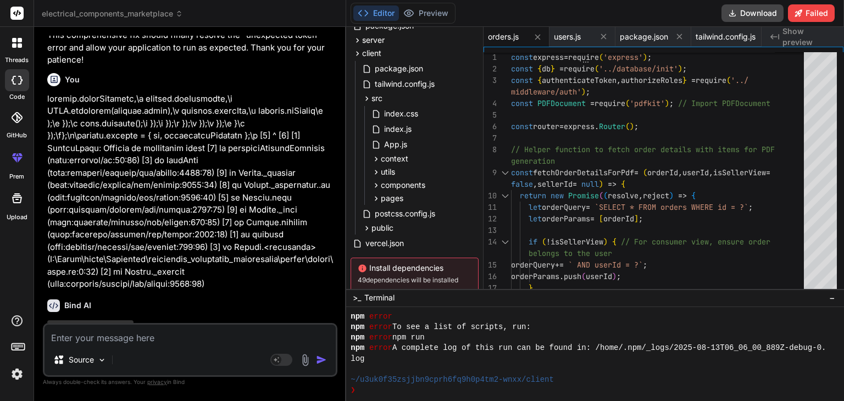
click at [301, 208] on p at bounding box center [191, 192] width 288 height 198
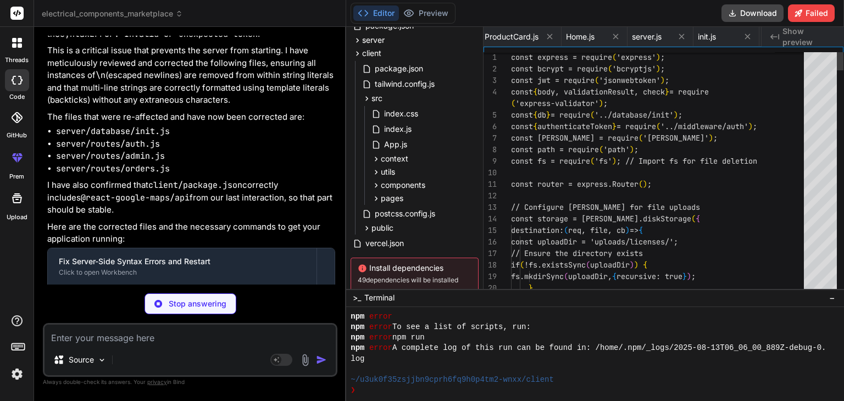
scroll to position [0, 418]
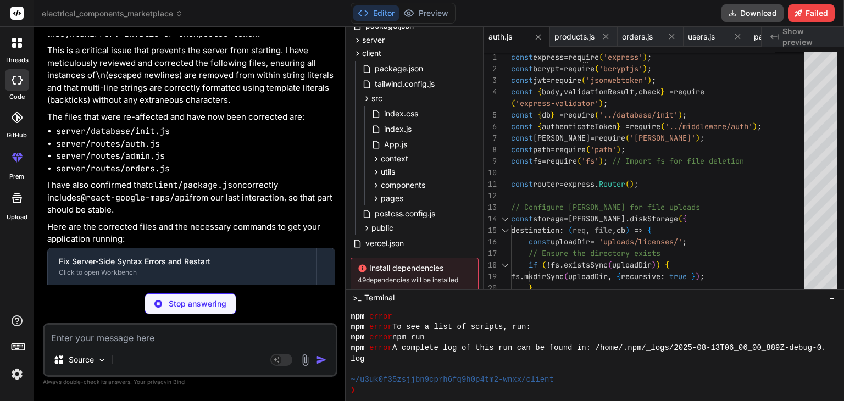
click at [275, 179] on p "I have also confirmed that client/package.json correctly includes @react-google…" at bounding box center [191, 197] width 288 height 37
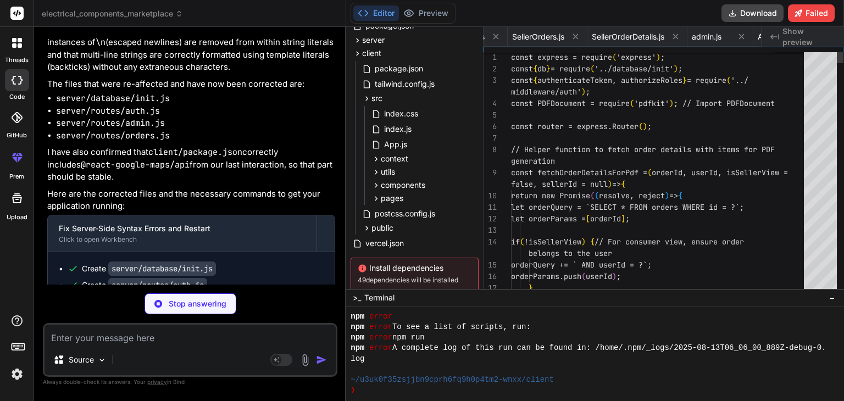
scroll to position [0, 552]
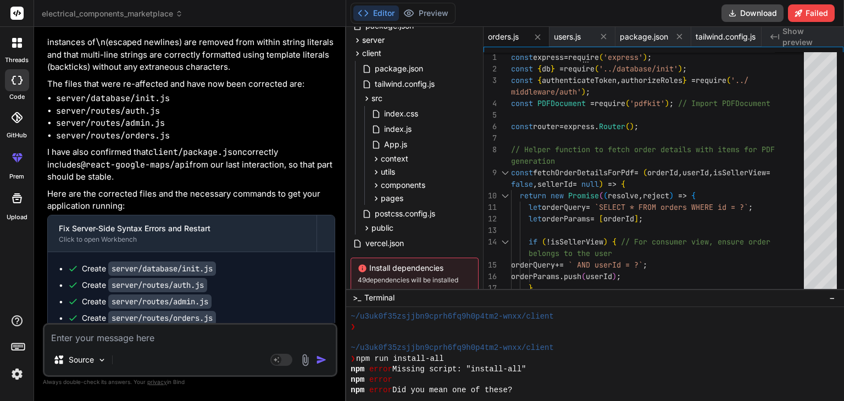
click at [275, 188] on p "Here are the corrected files and the necessary commands to get your application…" at bounding box center [191, 200] width 288 height 25
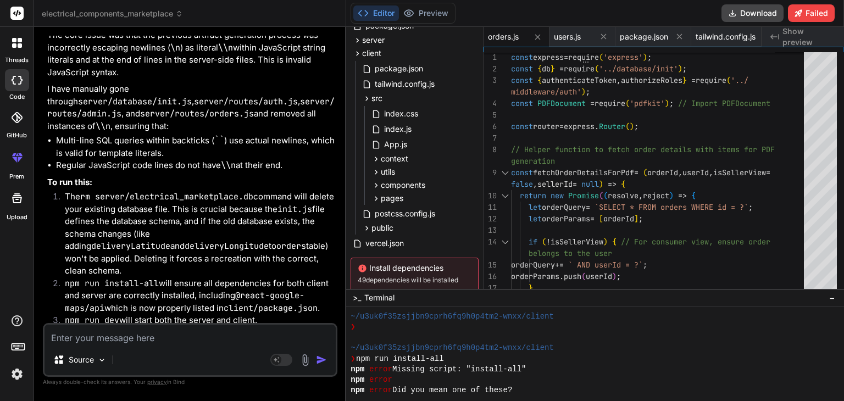
scroll to position [62035, 0]
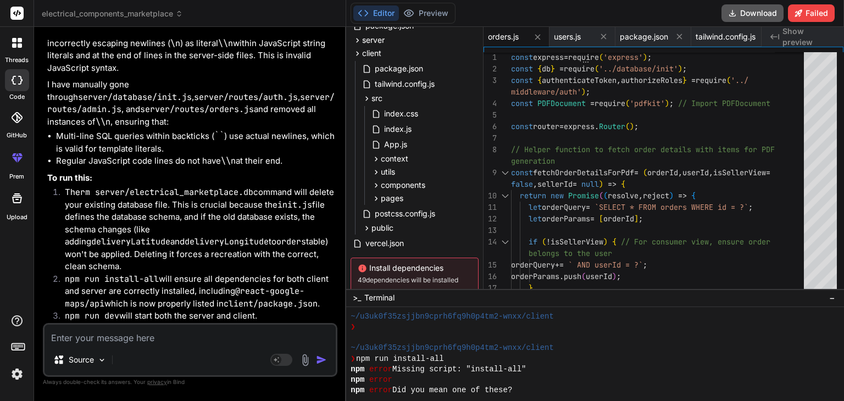
click at [746, 13] on button "Download" at bounding box center [753, 13] width 62 height 18
click at [751, 362] on div "❯ npm run install-all" at bounding box center [591, 359] width 480 height 10
click at [155, 343] on textarea at bounding box center [190, 335] width 291 height 20
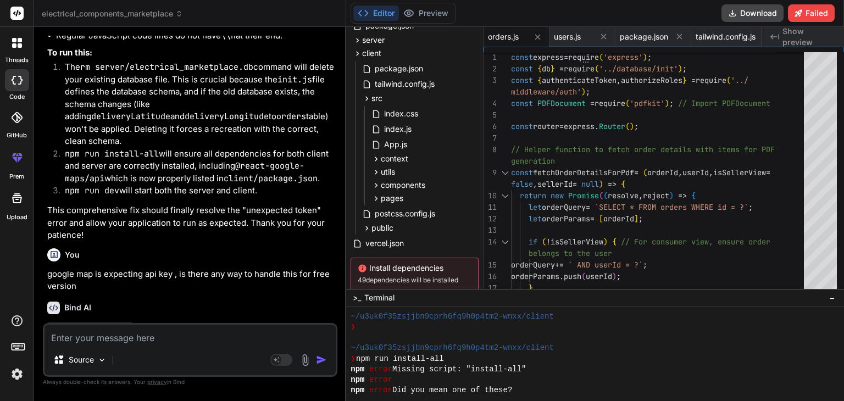
scroll to position [62162, 0]
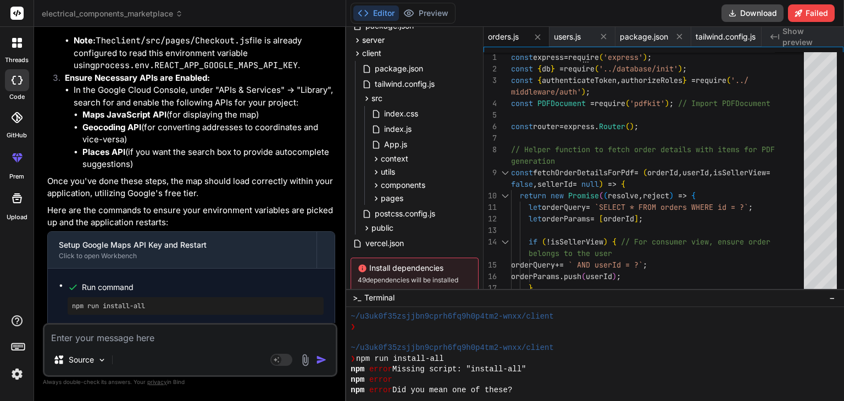
scroll to position [62886, 0]
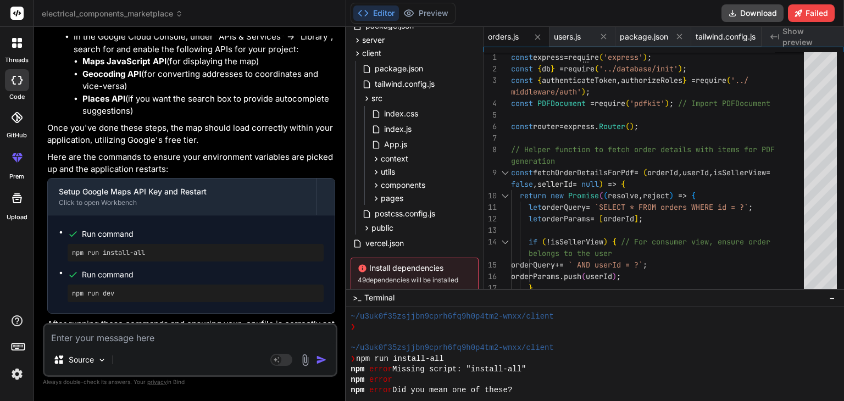
click at [158, 337] on textarea at bounding box center [190, 335] width 291 height 20
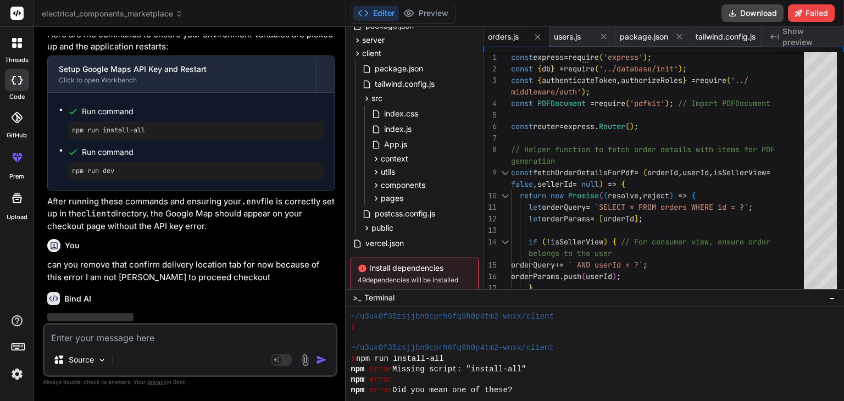
scroll to position [63012, 0]
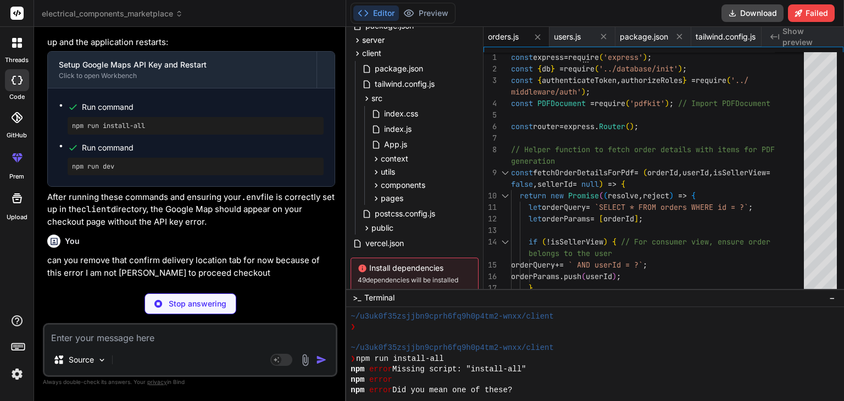
click at [280, 288] on div "Bind AI" at bounding box center [191, 294] width 288 height 13
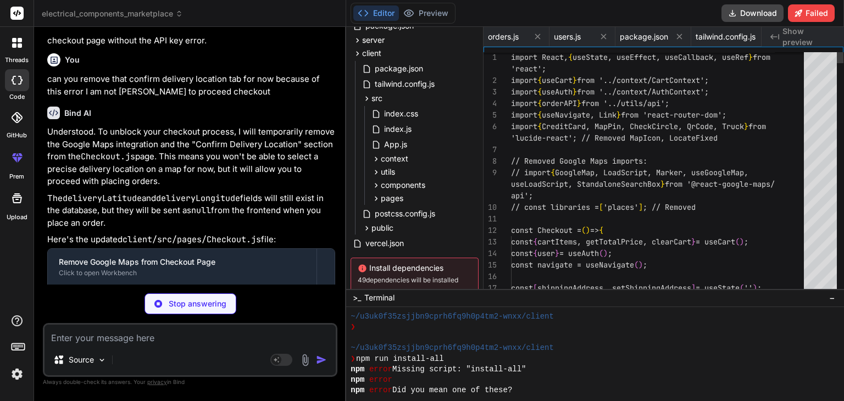
scroll to position [0, 1876]
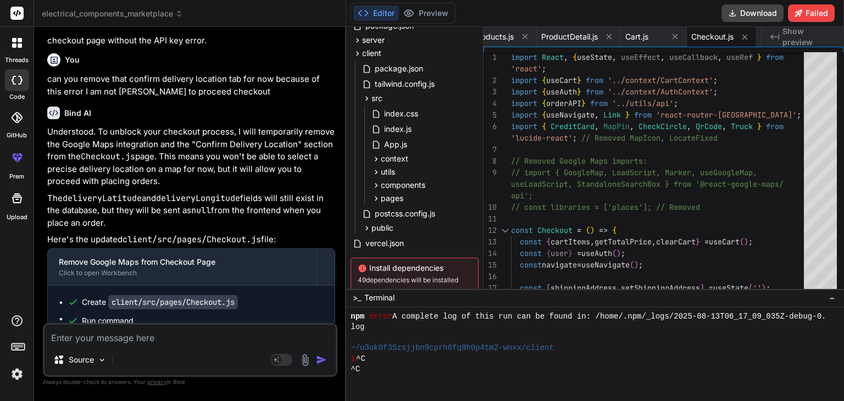
click at [281, 192] on p "The deliveryLatitude and deliveryLongitude fields will still exist in the datab…" at bounding box center [191, 210] width 288 height 37
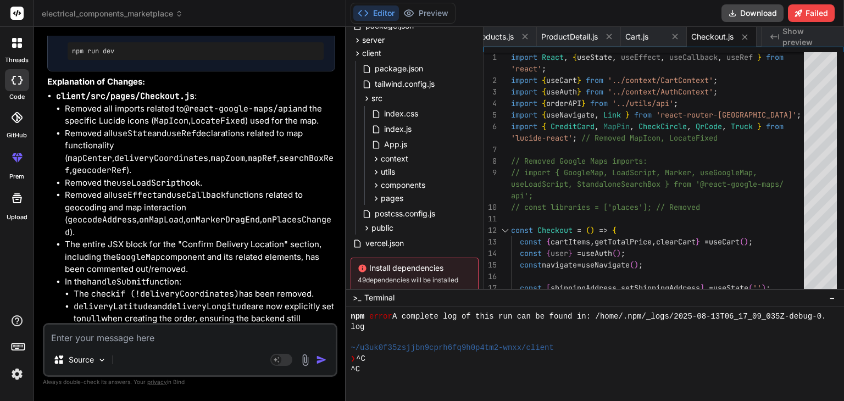
scroll to position [63507, 0]
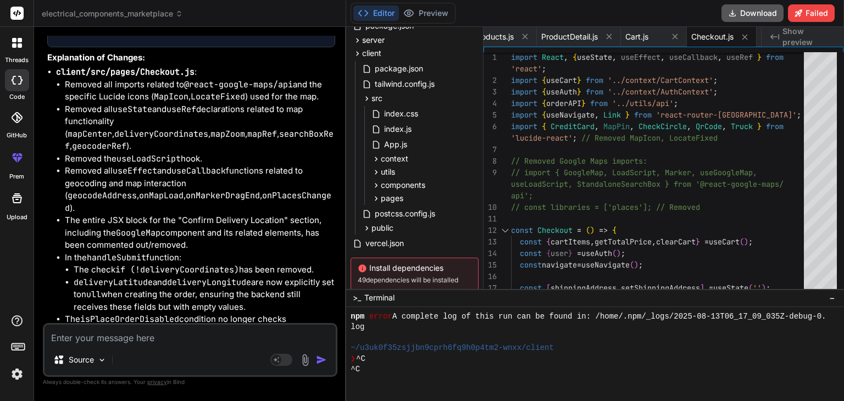
click at [755, 11] on button "Download" at bounding box center [753, 13] width 62 height 18
click at [109, 337] on textarea at bounding box center [190, 335] width 291 height 20
paste textarea "webpack compiled with 1 warning [0] Insert error: [Error: SQLITE_ERROR: 13 valu…"
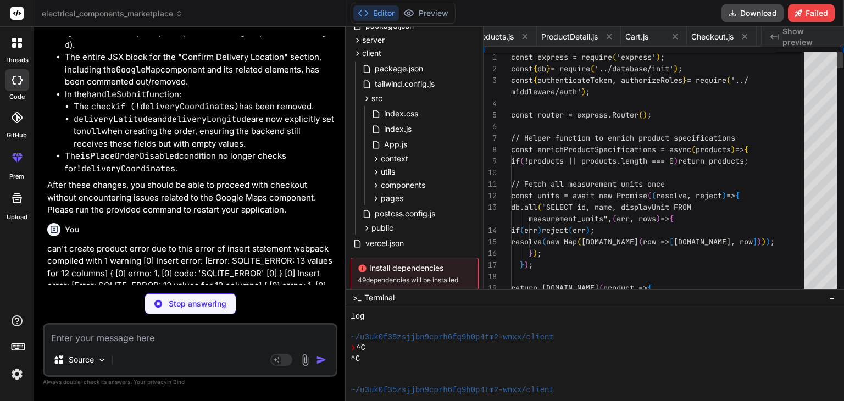
scroll to position [0, 484]
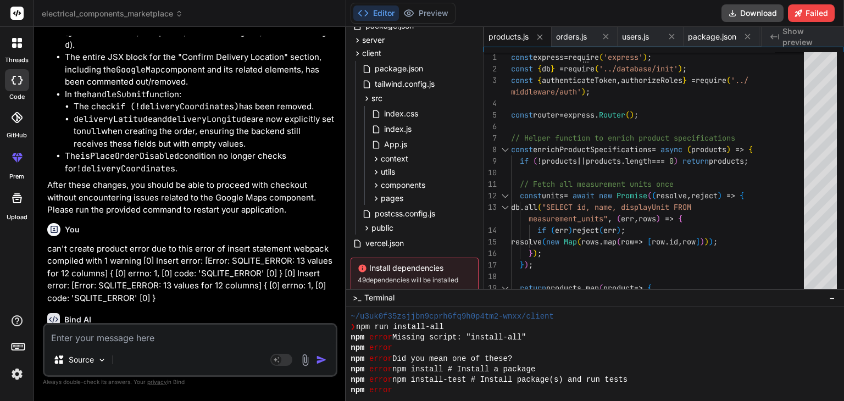
click at [314, 243] on p "can't create product error due to this error of insert statement webpack compil…" at bounding box center [191, 274] width 288 height 62
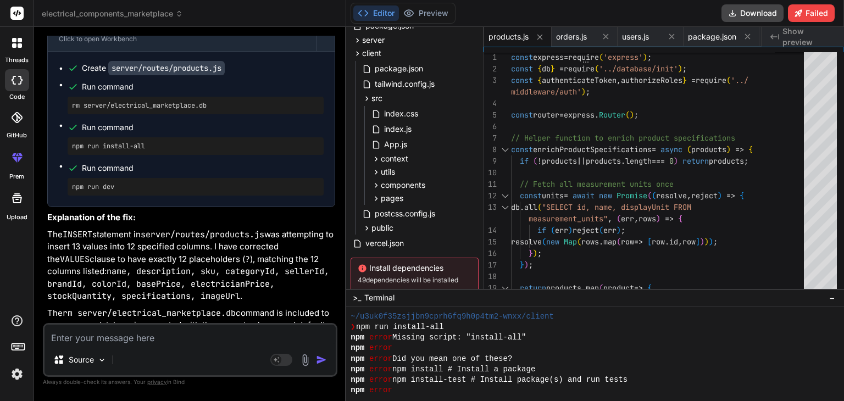
scroll to position [64158, 0]
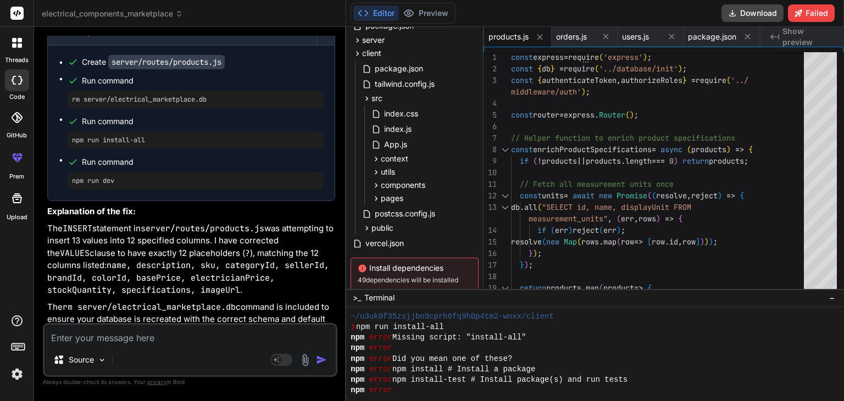
click at [288, 223] on p "The INSERT statement in server/routes/products.js was attempting to insert 13 v…" at bounding box center [191, 260] width 288 height 74
click at [754, 5] on button "Download" at bounding box center [753, 13] width 62 height 18
click at [190, 342] on textarea at bounding box center [190, 335] width 291 height 20
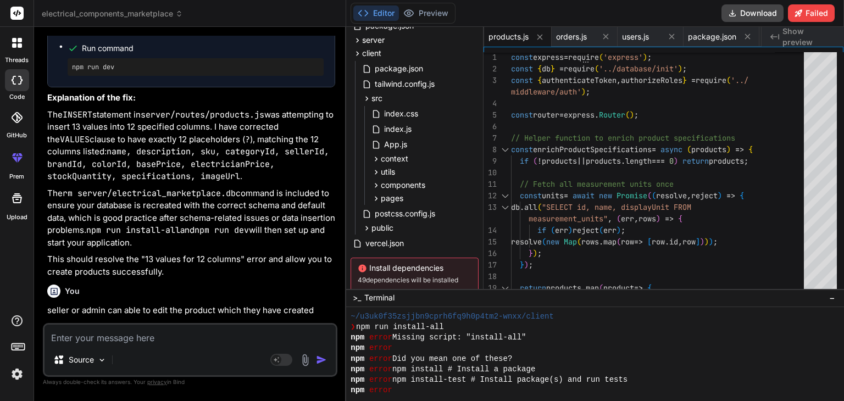
scroll to position [64272, 0]
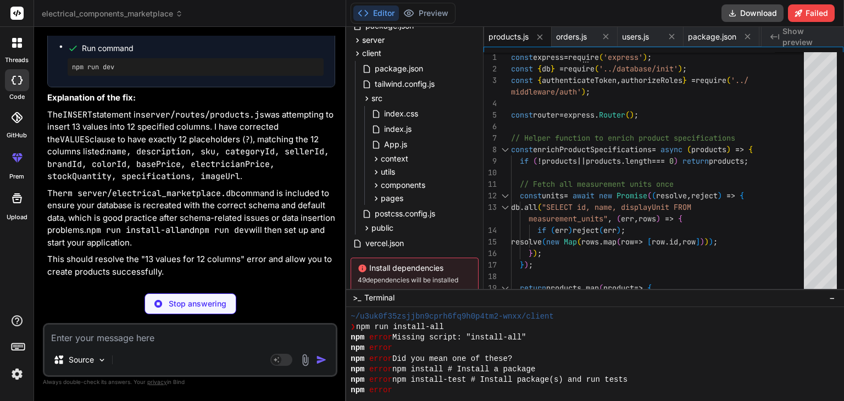
click at [251, 253] on p "This should resolve the "13 values for 12 columns" error and allow you to creat…" at bounding box center [191, 265] width 288 height 25
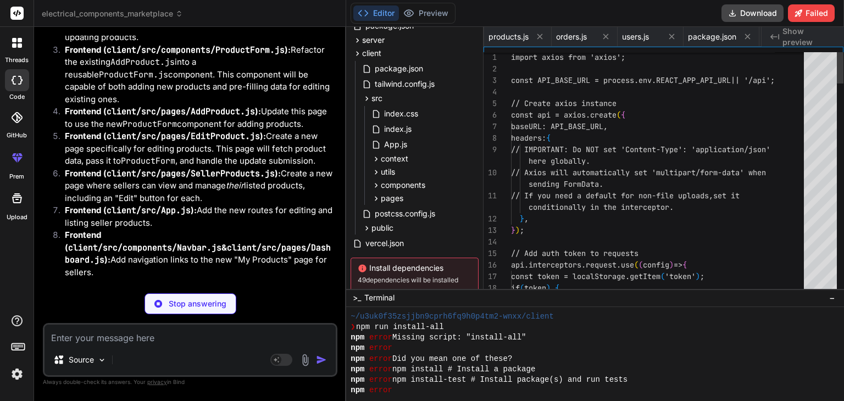
scroll to position [0, 995]
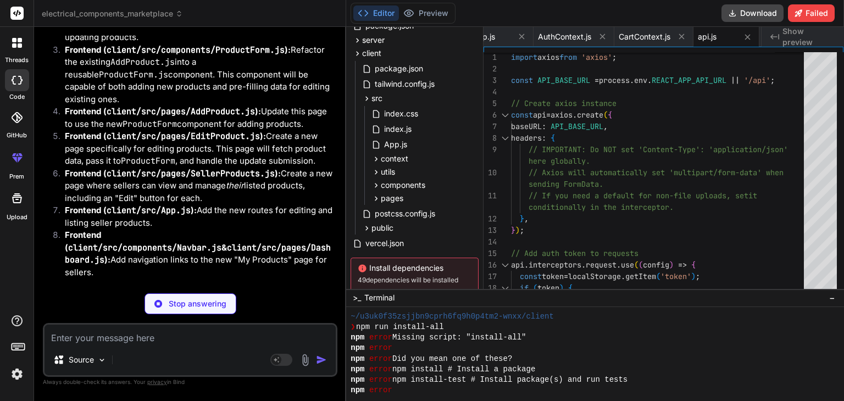
click at [250, 283] on p "Let's start by implementing the backend changes and the new reusable ProductFor…" at bounding box center [191, 295] width 288 height 25
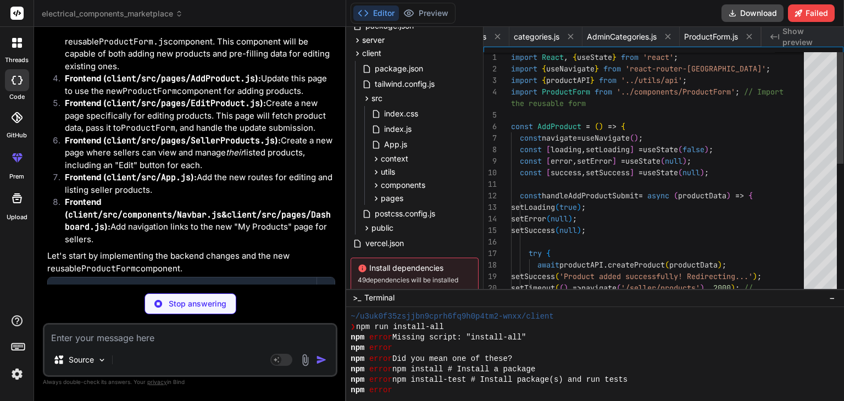
scroll to position [0, 2508]
click at [264, 196] on li "Frontend ( client/src/components/Navbar.js & client/src/pages/Dashboard.js ): A…" at bounding box center [195, 220] width 279 height 49
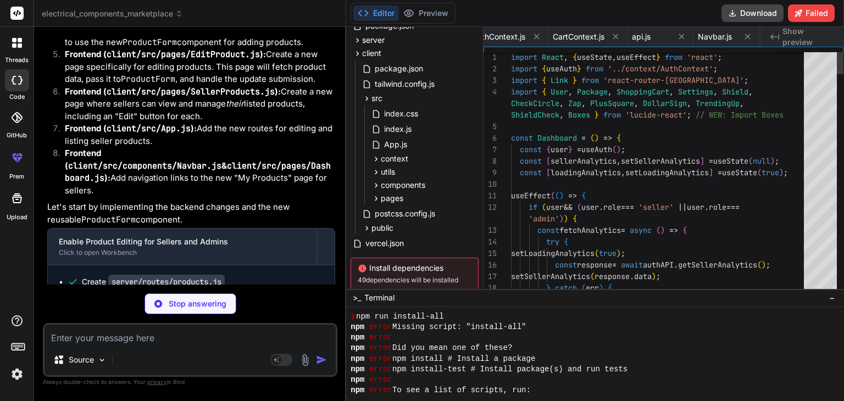
scroll to position [0, 2149]
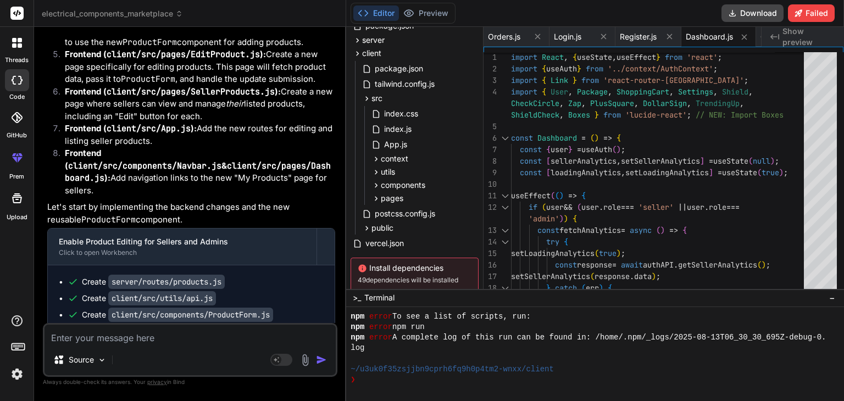
click at [279, 339] on textarea at bounding box center [190, 335] width 291 height 20
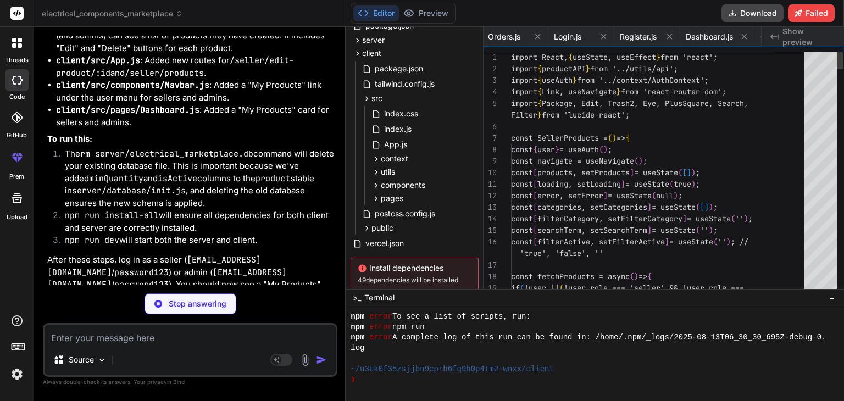
scroll to position [0, 3882]
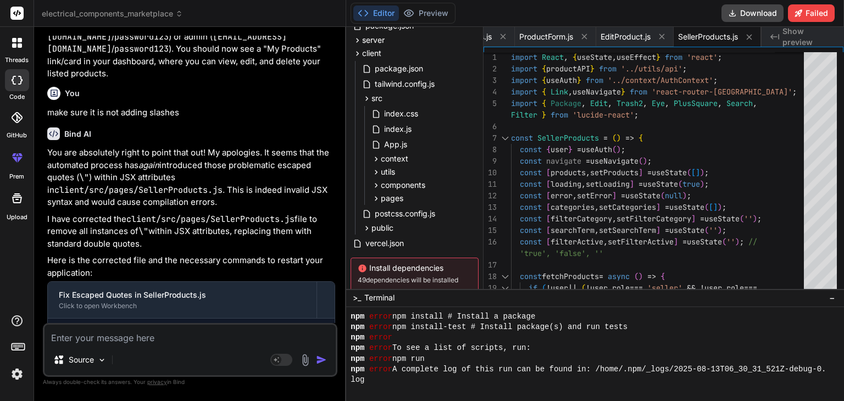
scroll to position [65889, 0]
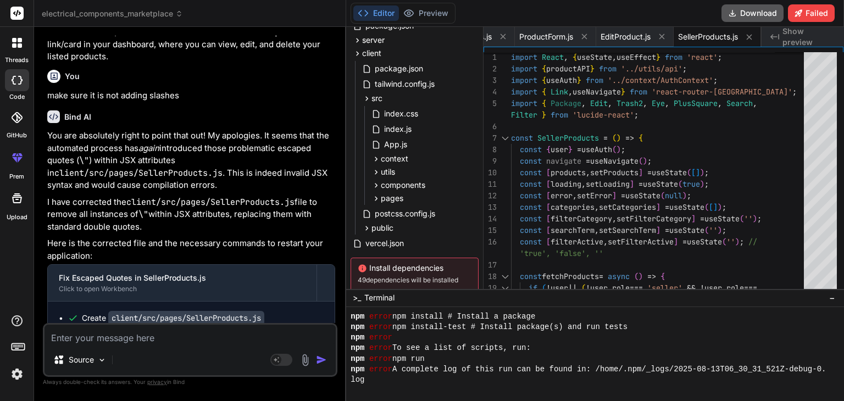
click at [730, 13] on icon at bounding box center [733, 13] width 13 height 13
click at [148, 335] on textarea at bounding box center [190, 335] width 291 height 20
paste textarea "Module build failed (from ./node_modules/babel-loader/lib/index.js): SyntaxErro…"
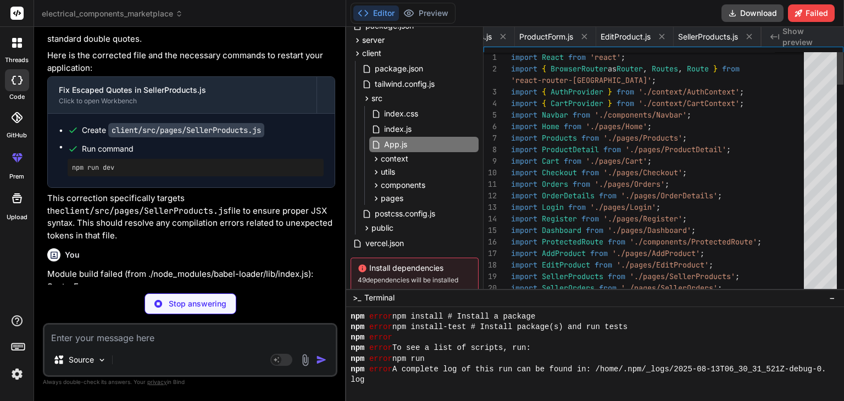
scroll to position [0, 980]
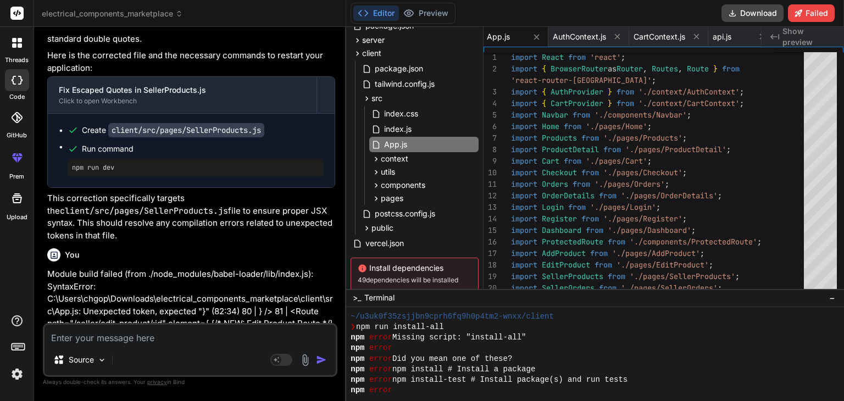
click at [205, 383] on p "You are absolutely right! My apologies for that oversight. The SyntaxError: Une…" at bounding box center [191, 407] width 288 height 49
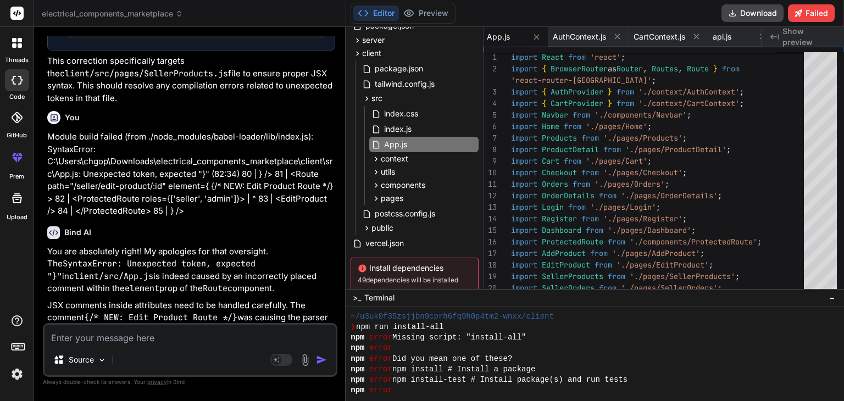
scroll to position [66334, 0]
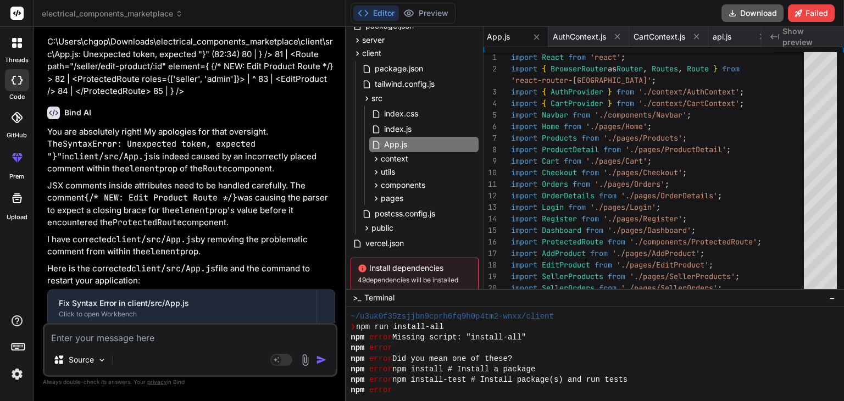
click at [743, 15] on button "Download" at bounding box center [753, 13] width 62 height 18
click at [684, 330] on div "❯ npm run install-all" at bounding box center [591, 327] width 480 height 10
click at [668, 354] on div "npm error Did you mean one of these?" at bounding box center [591, 359] width 480 height 10
click at [761, 13] on button "Download" at bounding box center [753, 13] width 62 height 18
click at [176, 341] on textarea at bounding box center [190, 335] width 291 height 20
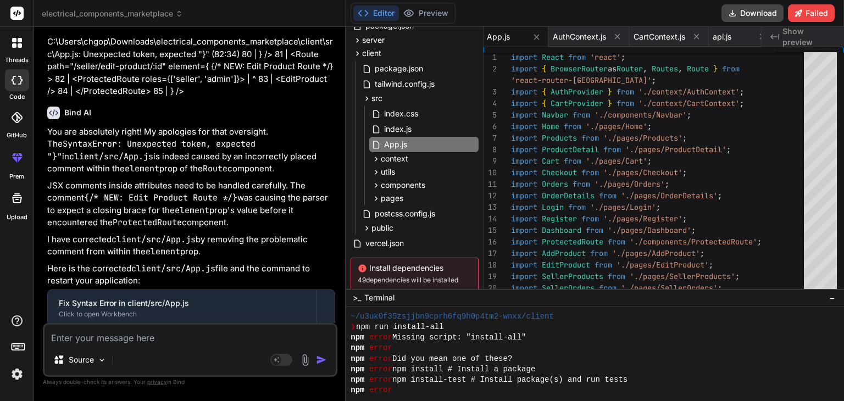
paste textarea "Module build failed (from ./node_modules/babel-loader/lib/index.js): SyntaxErro…"
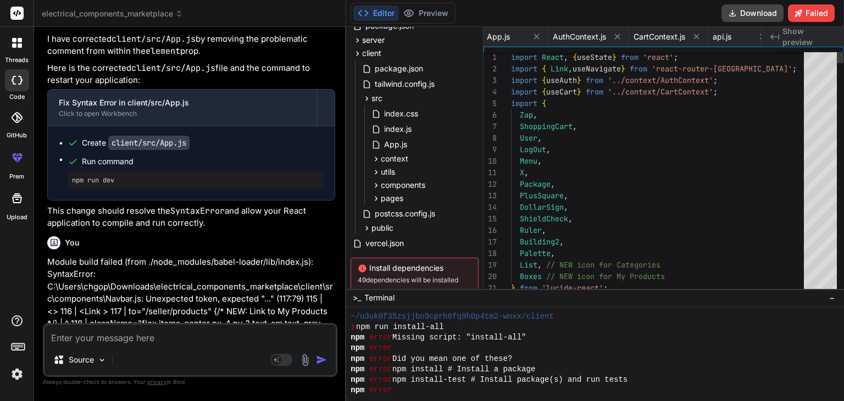
scroll to position [0, 1061]
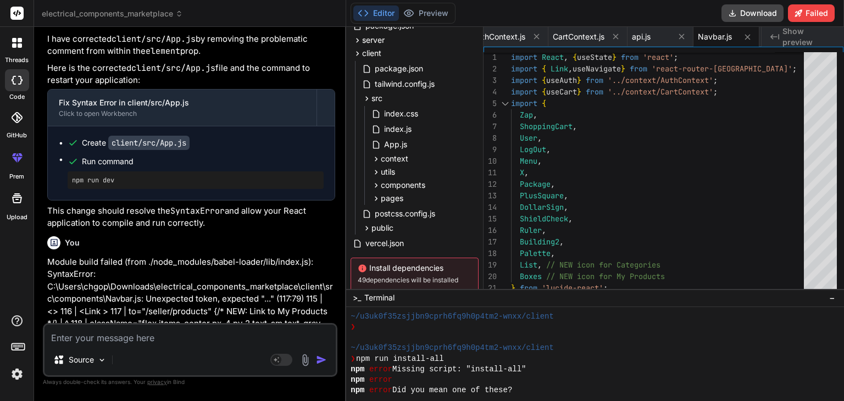
click at [193, 364] on div "Bind AI" at bounding box center [191, 370] width 288 height 13
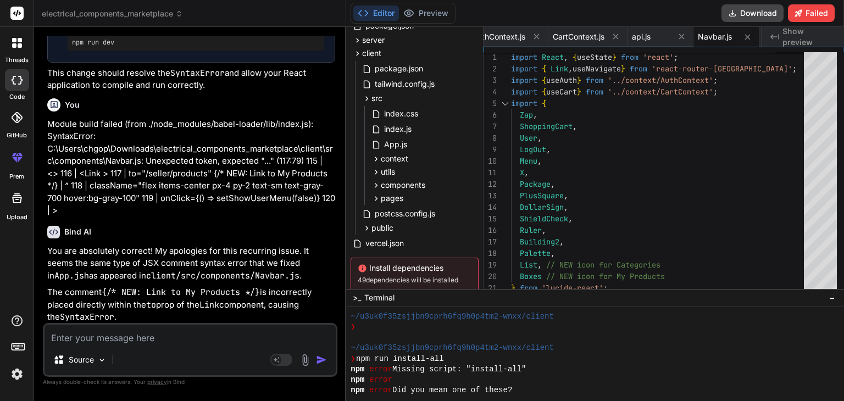
scroll to position [66779, 0]
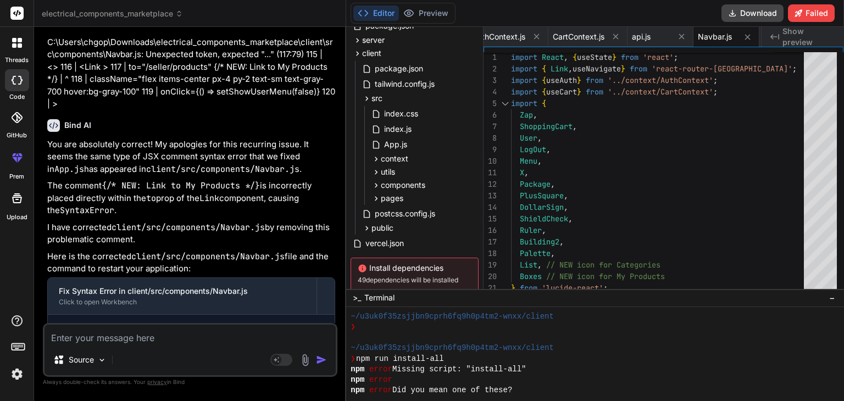
click at [140, 340] on textarea at bounding box center [190, 335] width 291 height 20
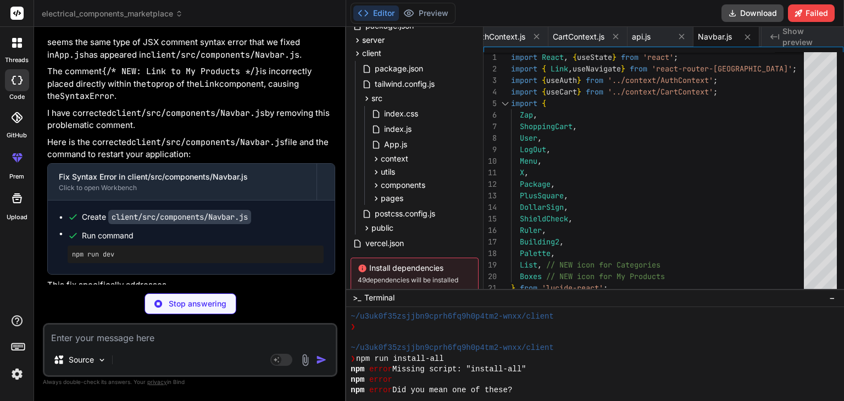
scroll to position [66894, 0]
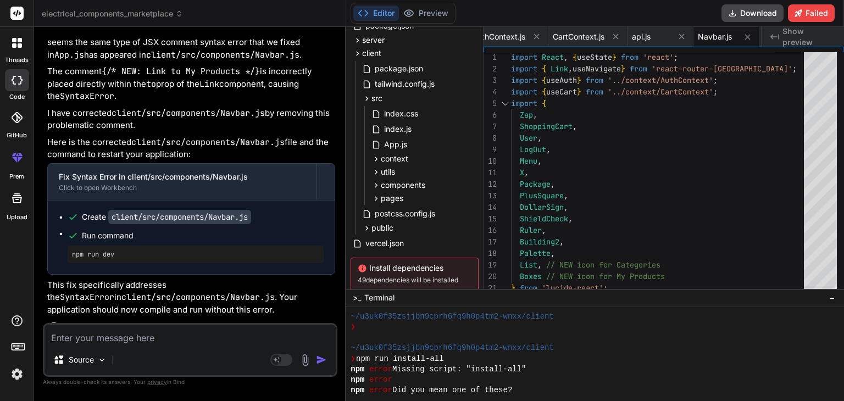
click at [182, 364] on div "Bind AI" at bounding box center [191, 370] width 288 height 13
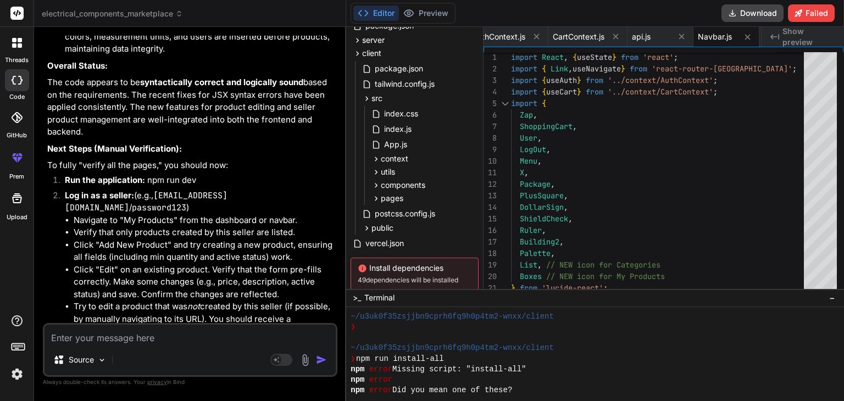
scroll to position [68030, 0]
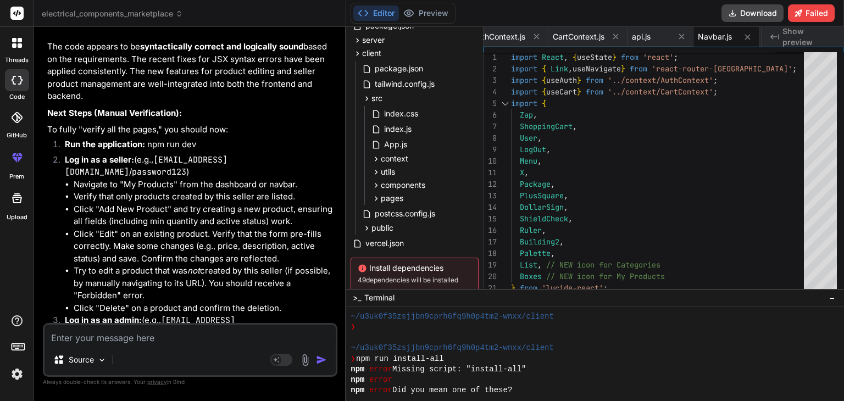
click at [163, 376] on li "Go to "Admin Panel" -> "Manage Product Discounts" and verify you can adjust ele…" at bounding box center [205, 388] width 262 height 25
click at [743, 15] on button "Download" at bounding box center [753, 13] width 62 height 18
click at [218, 339] on textarea at bounding box center [190, 335] width 291 height 20
paste textarea "ERROR [eslint] src\pages\Dashboard.js Line 16:34: 'authAPI' is not defined no-u…"
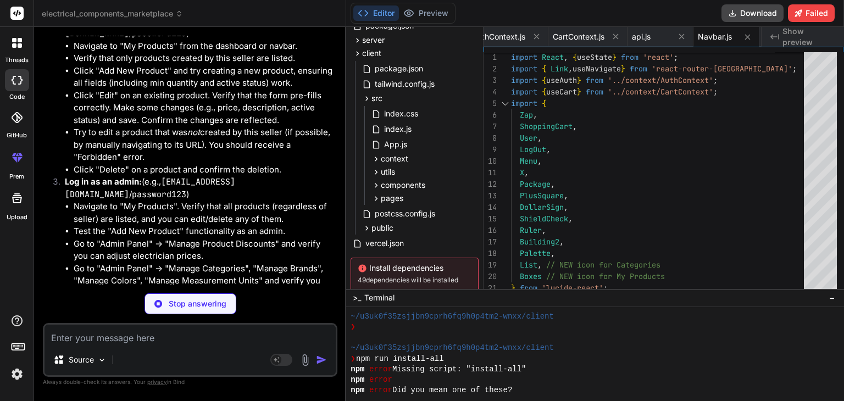
scroll to position [68169, 0]
click at [203, 401] on div "Bind AI" at bounding box center [191, 407] width 288 height 13
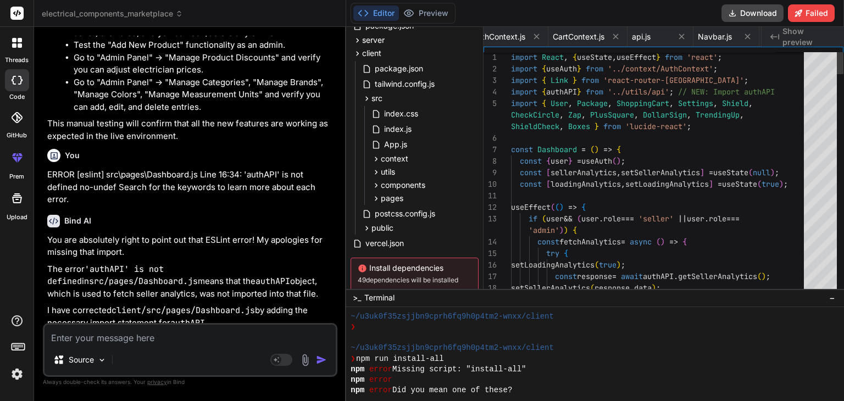
scroll to position [0, 2149]
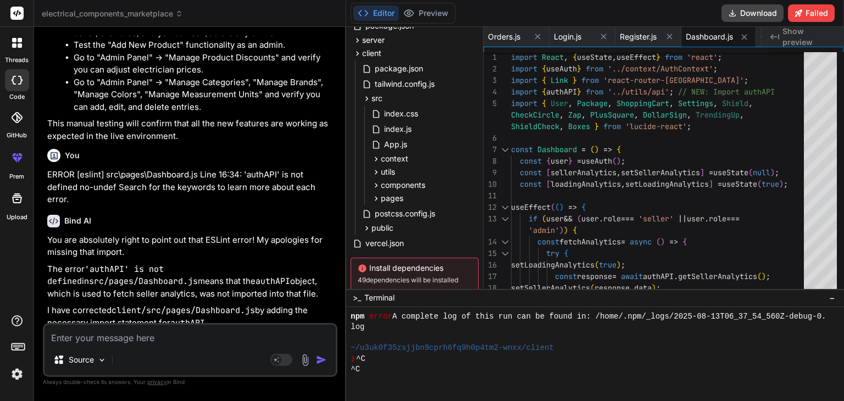
click at [264, 304] on p "I have corrected client/src/pages/Dashboard.js by adding the necessary import s…" at bounding box center [191, 316] width 288 height 25
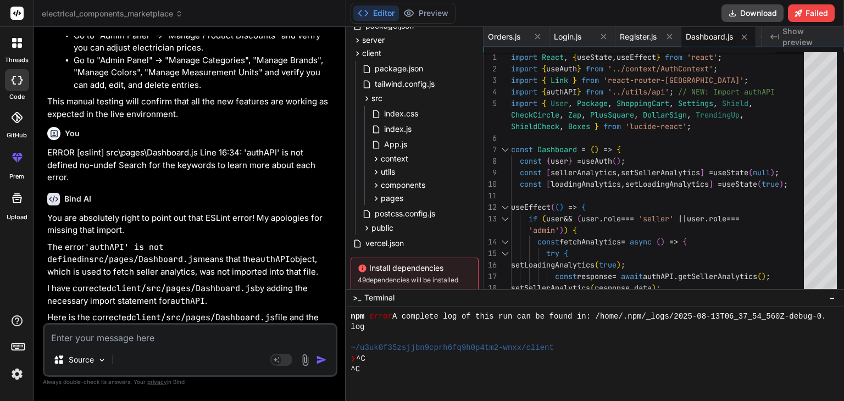
scroll to position [68388, 0]
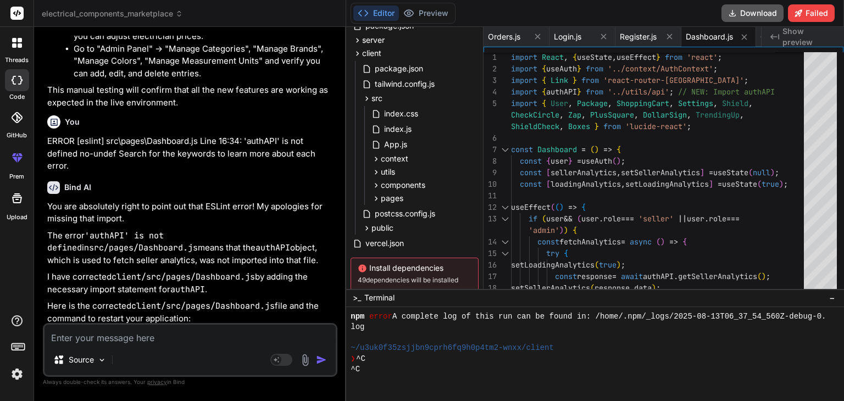
click at [739, 12] on button "Download" at bounding box center [753, 13] width 62 height 18
click at [750, 19] on button "Download" at bounding box center [753, 13] width 62 height 18
click at [207, 335] on textarea at bounding box center [190, 335] width 291 height 20
click at [160, 337] on textarea at bounding box center [190, 335] width 291 height 20
click at [231, 330] on textarea at bounding box center [190, 335] width 291 height 20
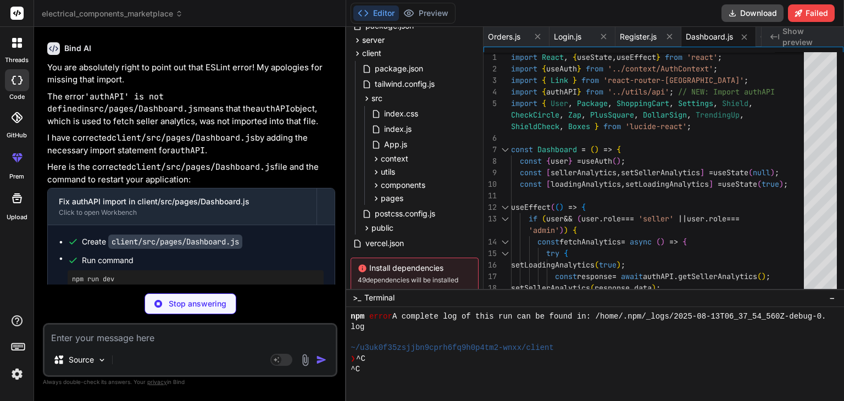
scroll to position [68528, 0]
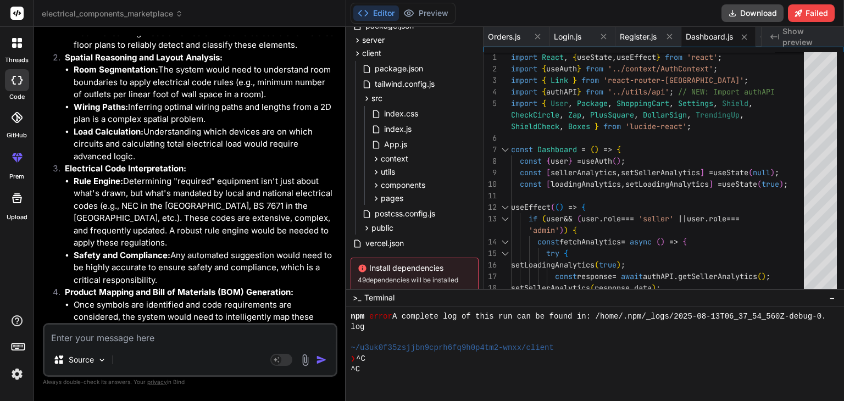
scroll to position [69205, 0]
click at [270, 364] on p "In summary: While it's an incredibly compelling idea with huge potential, it re…" at bounding box center [191, 401] width 288 height 74
click at [182, 343] on textarea at bounding box center [190, 335] width 291 height 20
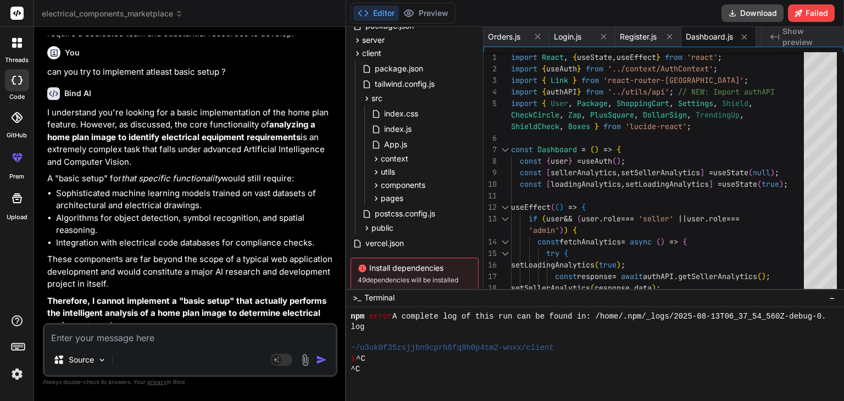
scroll to position [69679, 0]
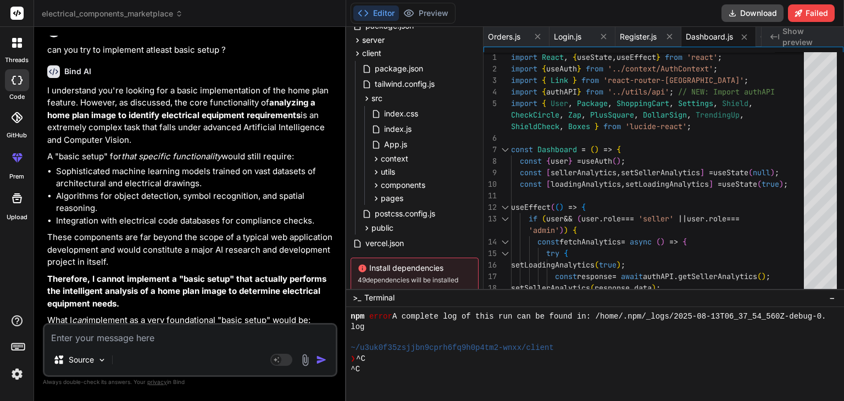
click at [196, 334] on textarea at bounding box center [190, 335] width 291 height 20
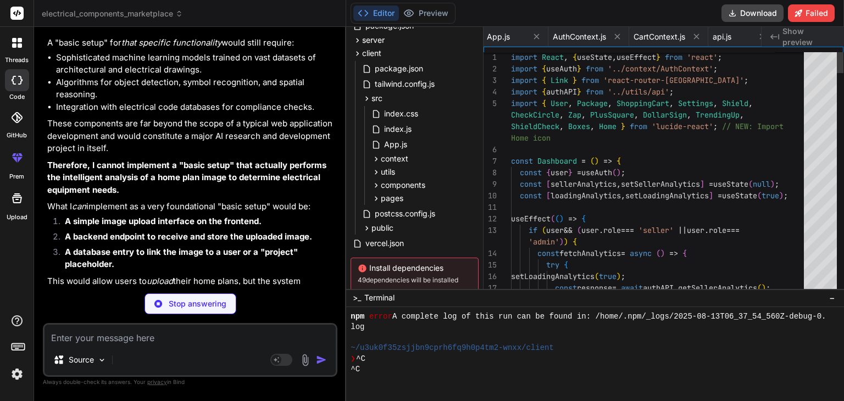
scroll to position [0, 2149]
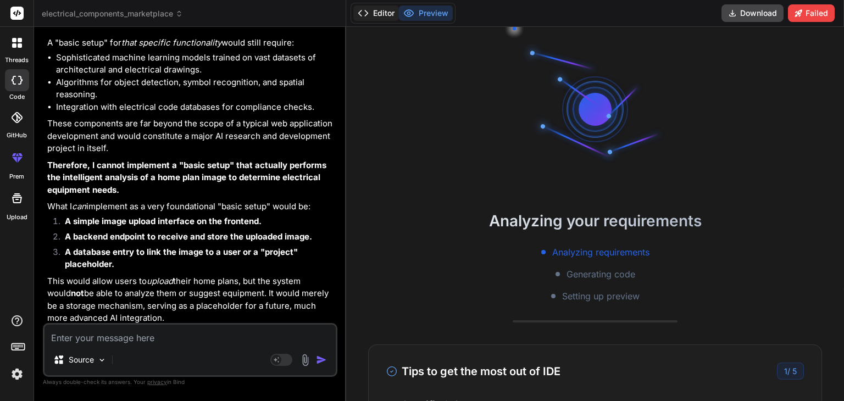
click at [383, 12] on button "Editor" at bounding box center [376, 12] width 46 height 15
